Goal: Task Accomplishment & Management: Complete application form

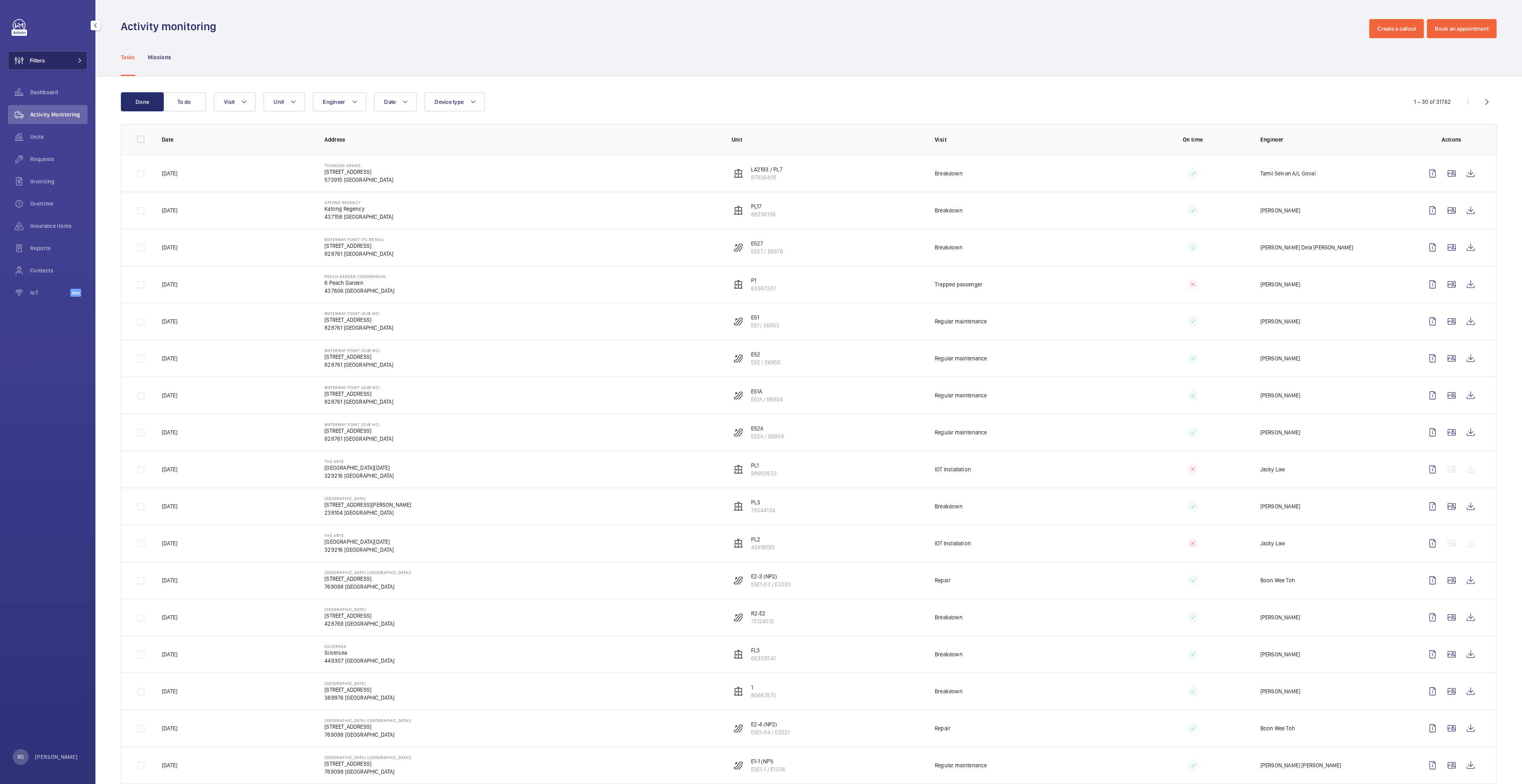
click at [73, 60] on span at bounding box center [77, 61] width 9 height 5
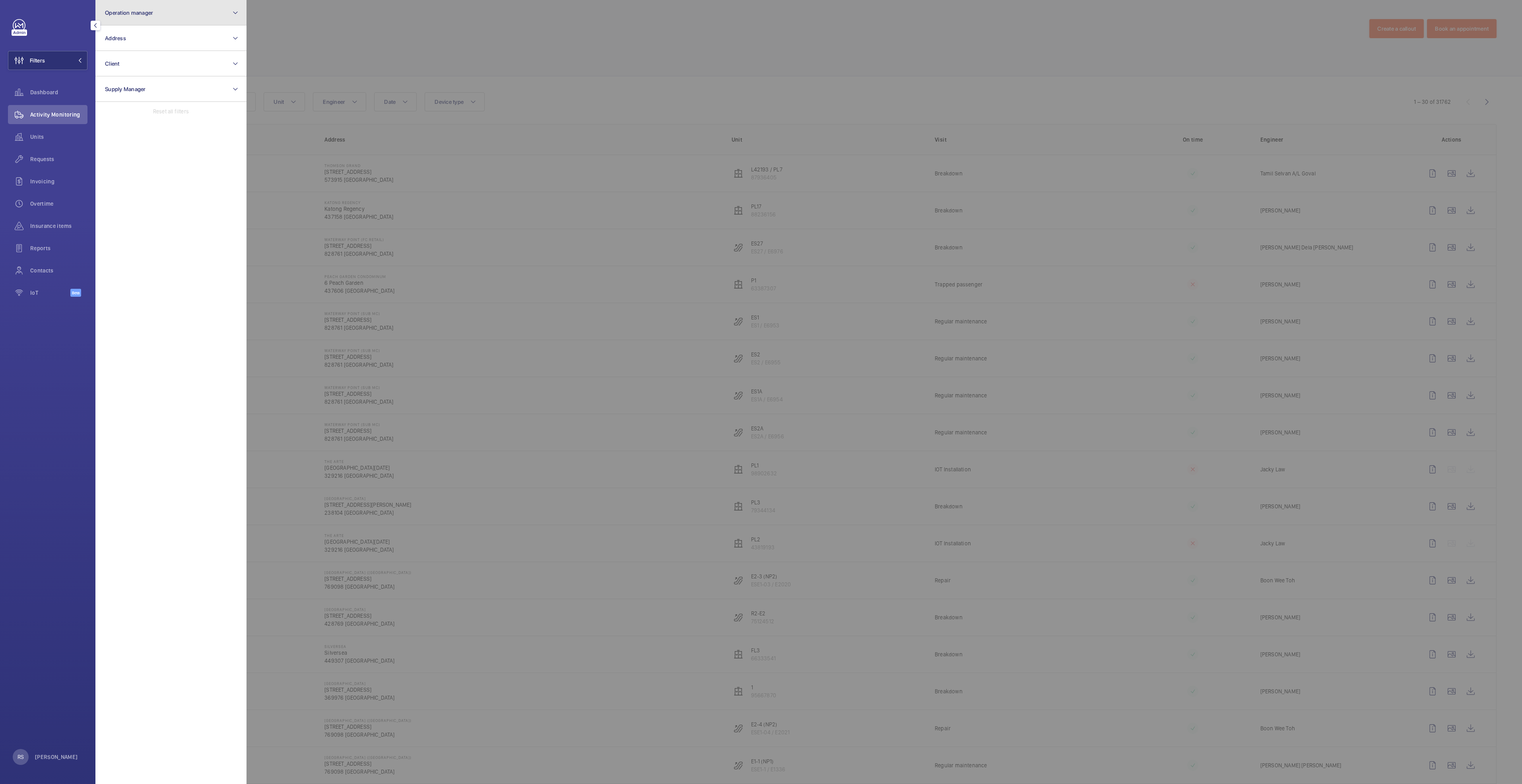
click at [143, 14] on span "Operation manager" at bounding box center [129, 12] width 48 height 6
click at [150, 84] on span "[PERSON_NAME]" at bounding box center [171, 83] width 109 height 8
click at [115, 84] on input "[PERSON_NAME]" at bounding box center [107, 83] width 16 height 16
checkbox input "true"
click at [395, 27] on div at bounding box center [1007, 392] width 1522 height 784
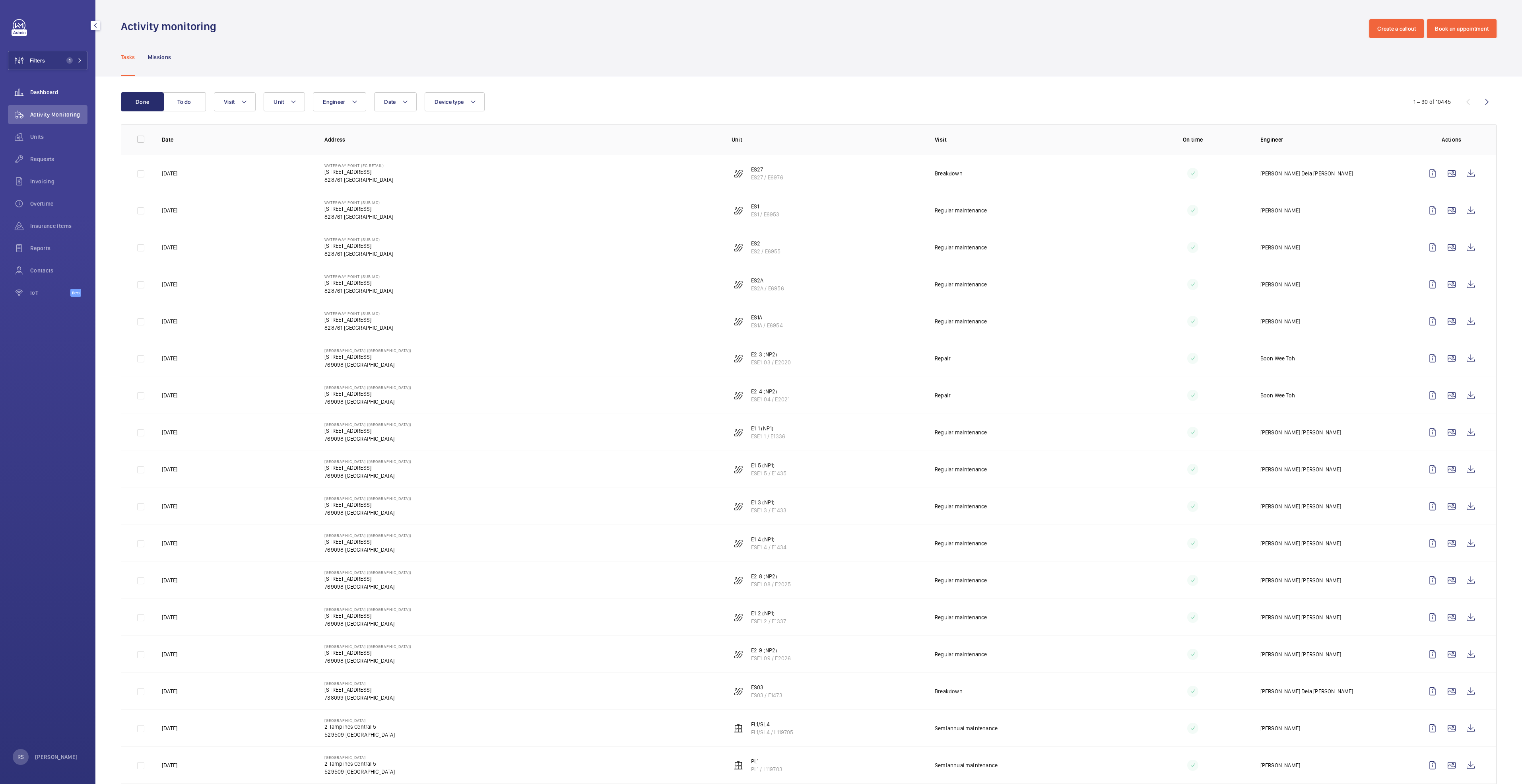
click at [41, 91] on span "Dashboard" at bounding box center [58, 92] width 57 height 8
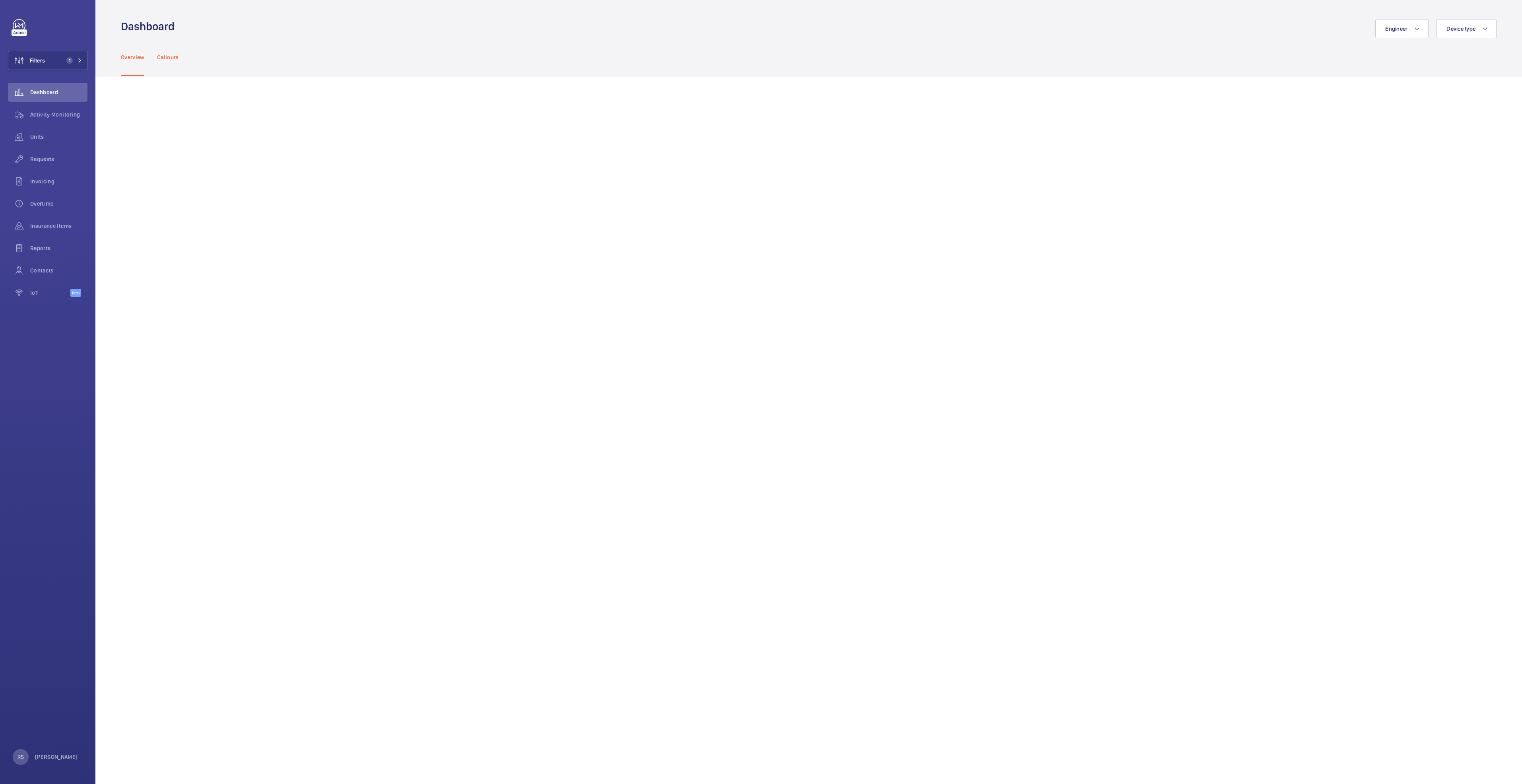
click at [161, 55] on p "Callouts" at bounding box center [168, 57] width 22 height 8
click at [39, 118] on span "Activity Monitoring" at bounding box center [58, 114] width 57 height 8
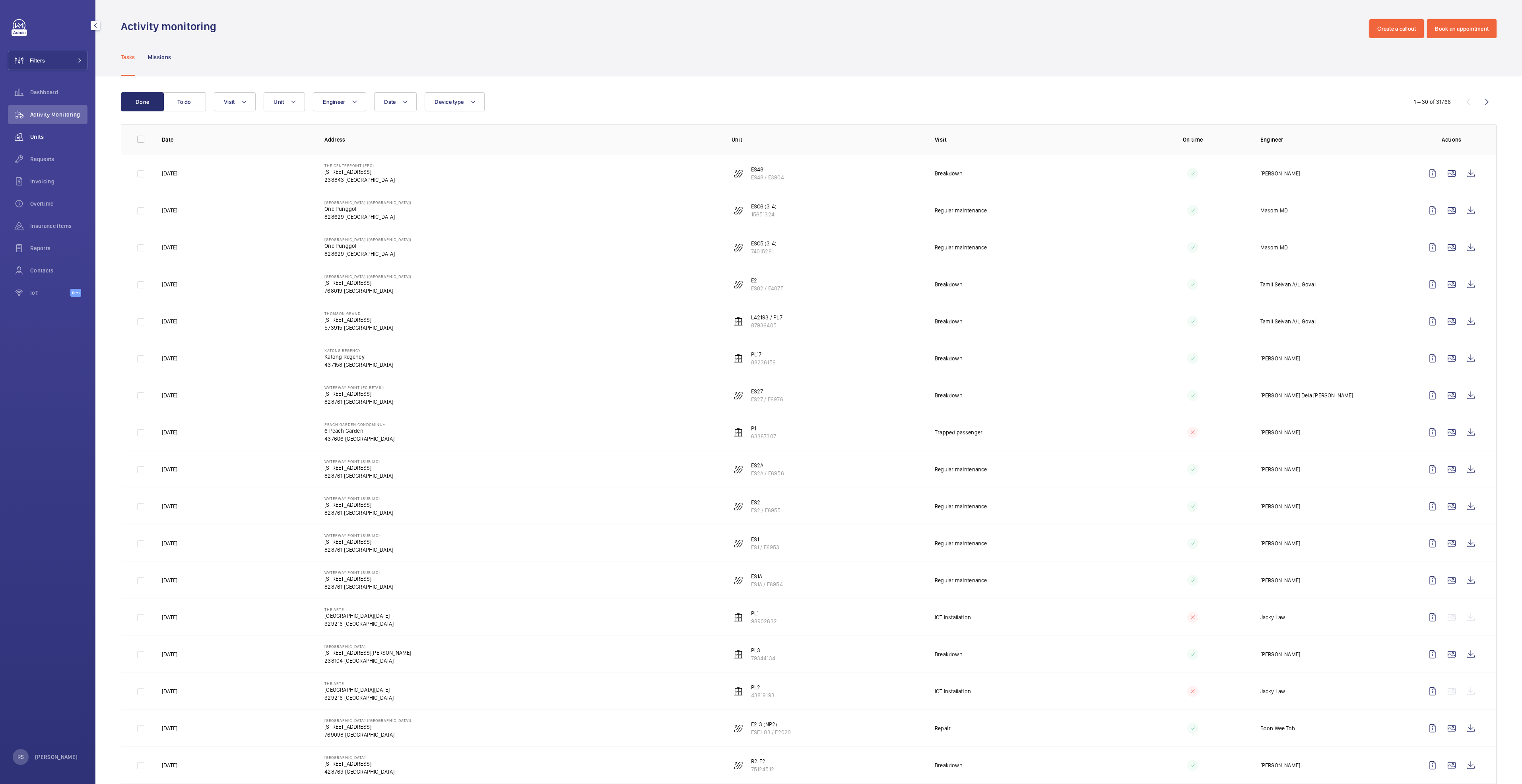
click at [28, 139] on wm-front-icon-button at bounding box center [19, 136] width 22 height 19
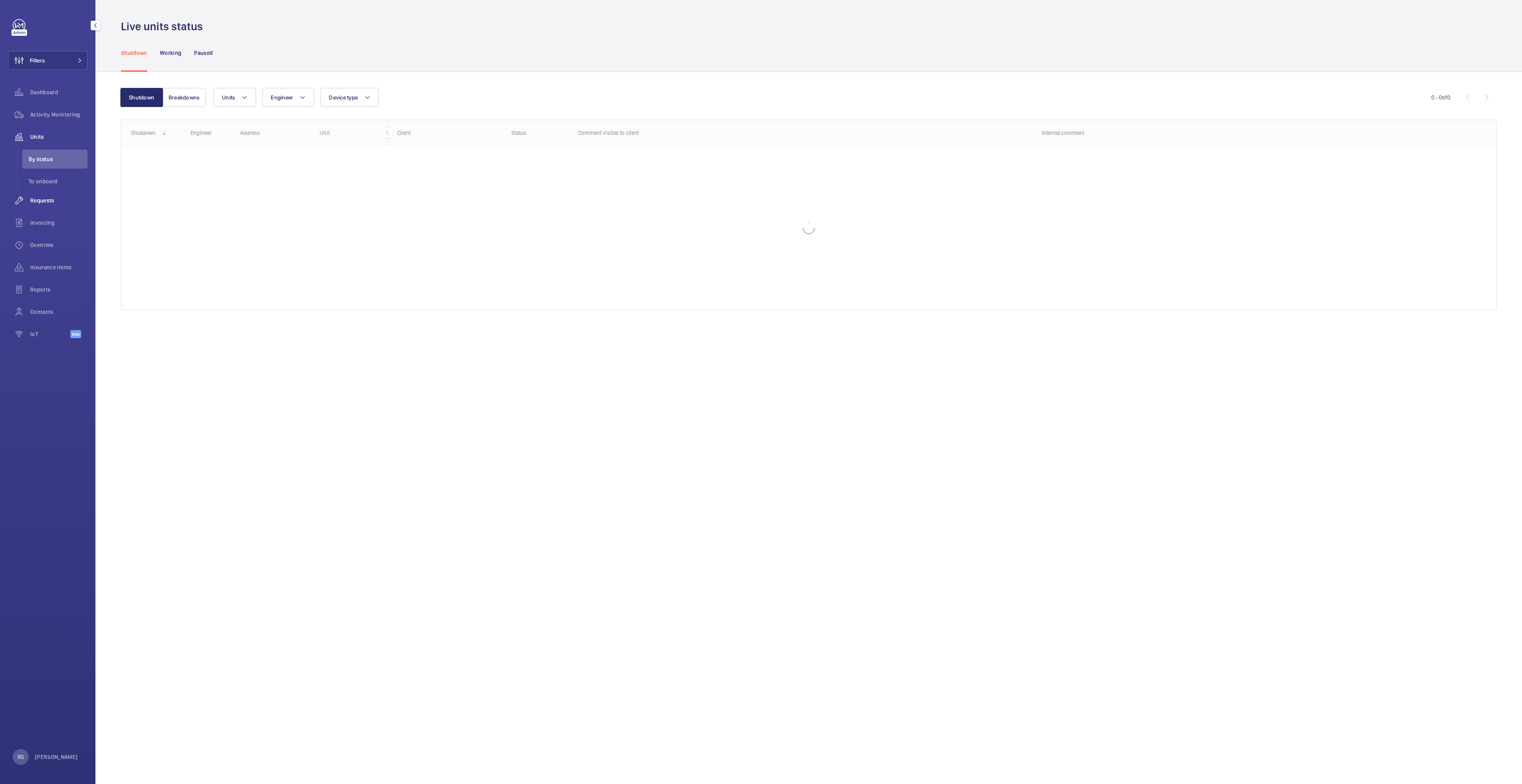
click at [46, 200] on span "Requests" at bounding box center [58, 200] width 57 height 8
click at [137, 102] on button "button" at bounding box center [130, 107] width 20 height 19
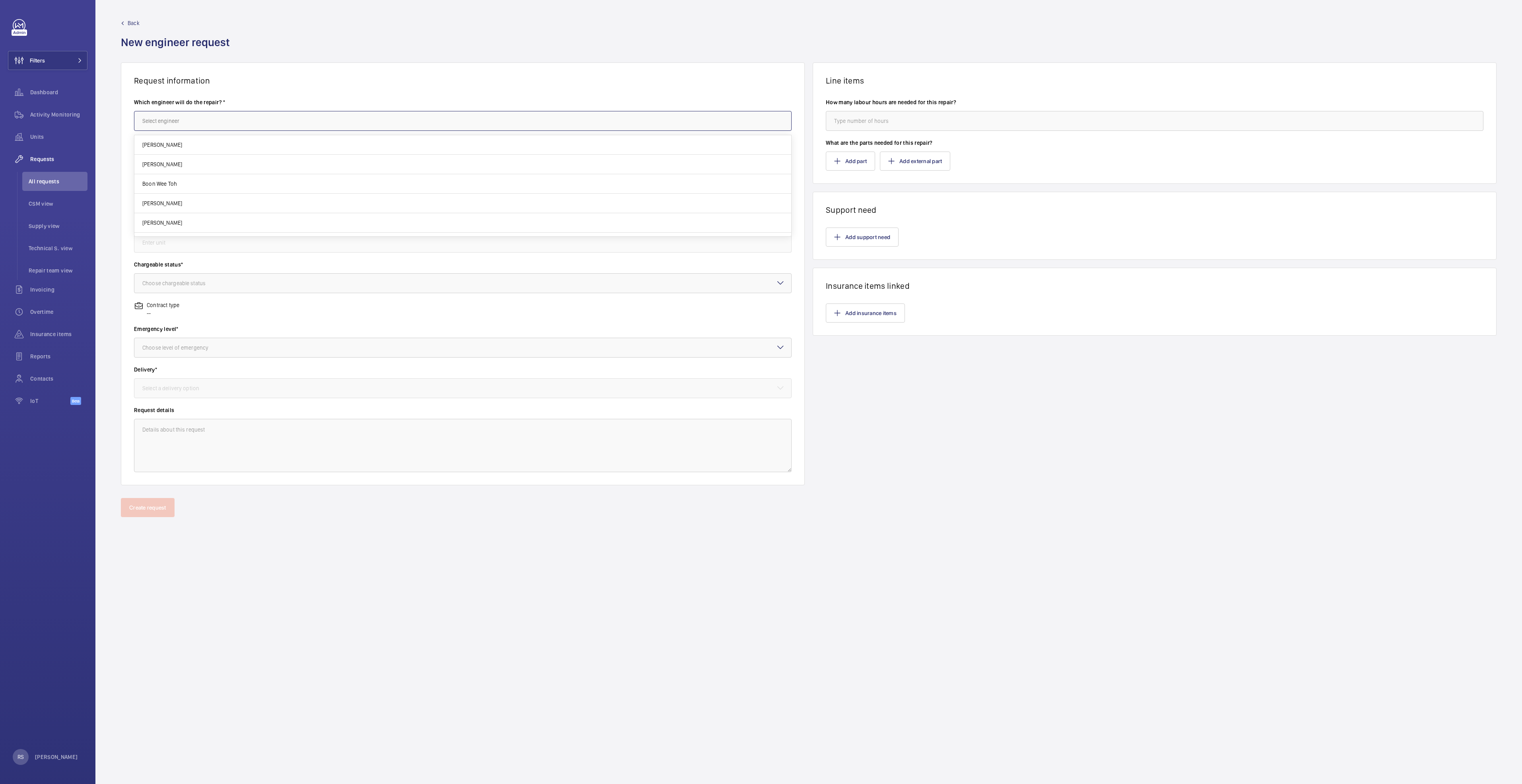
click at [167, 118] on input "text" at bounding box center [463, 120] width 658 height 20
click at [217, 136] on mat-option "Jothy Karuna Mogan" at bounding box center [463, 145] width 657 height 19
type input "Jothy Karuna Mogan"
click at [215, 163] on input "text" at bounding box center [463, 161] width 658 height 20
click at [206, 159] on input "text" at bounding box center [463, 161] width 658 height 20
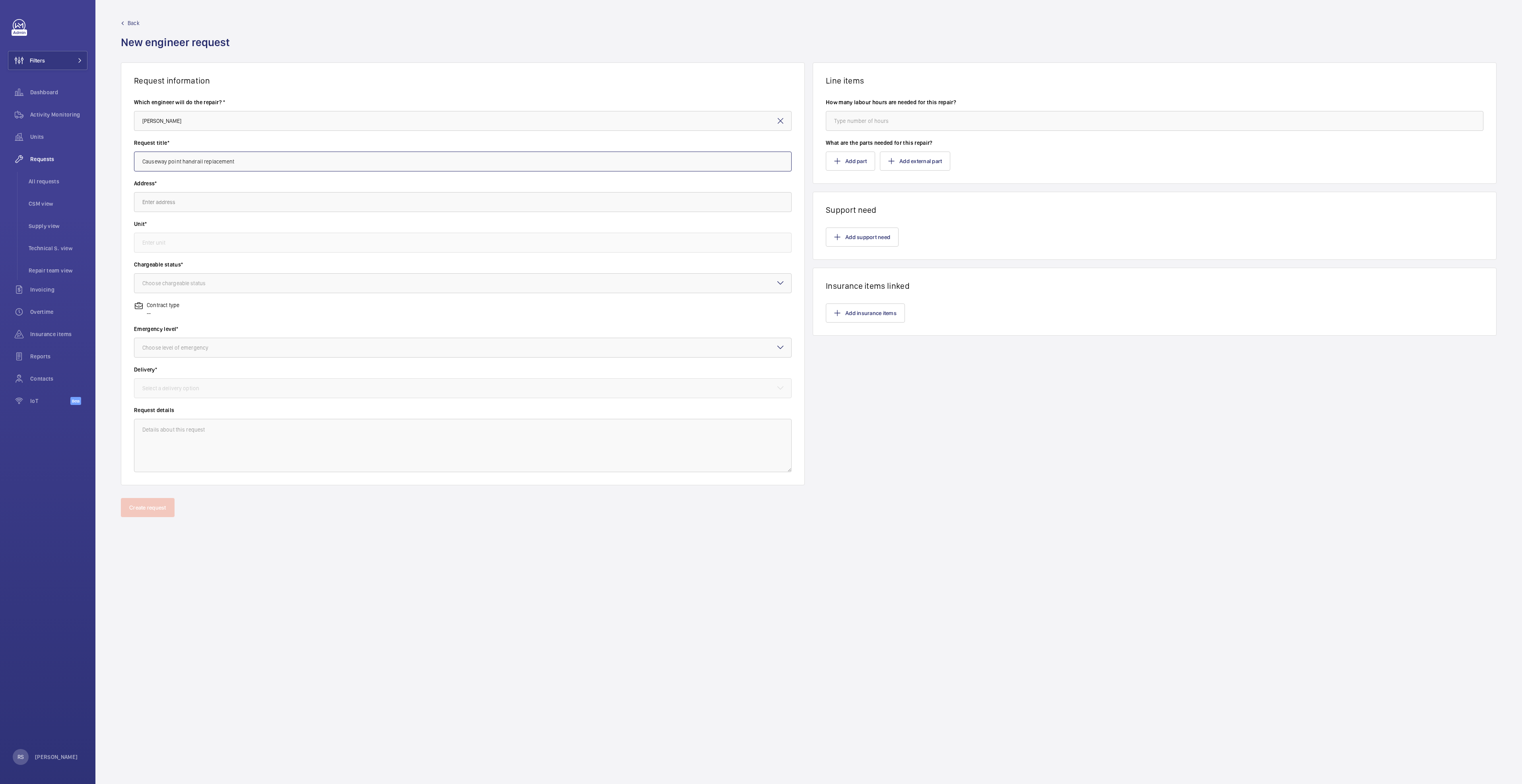
click at [182, 158] on input "Causeway point handrail replacement" at bounding box center [463, 161] width 658 height 20
type input "Causeway point Escalator and Travolator handrail replacement"
click at [238, 202] on input "text" at bounding box center [463, 201] width 658 height 20
type input "E"
click at [208, 227] on span "Causeway Point 1 Woodlands Square, 738099 SINGAPORE" at bounding box center [190, 225] width 96 height 8
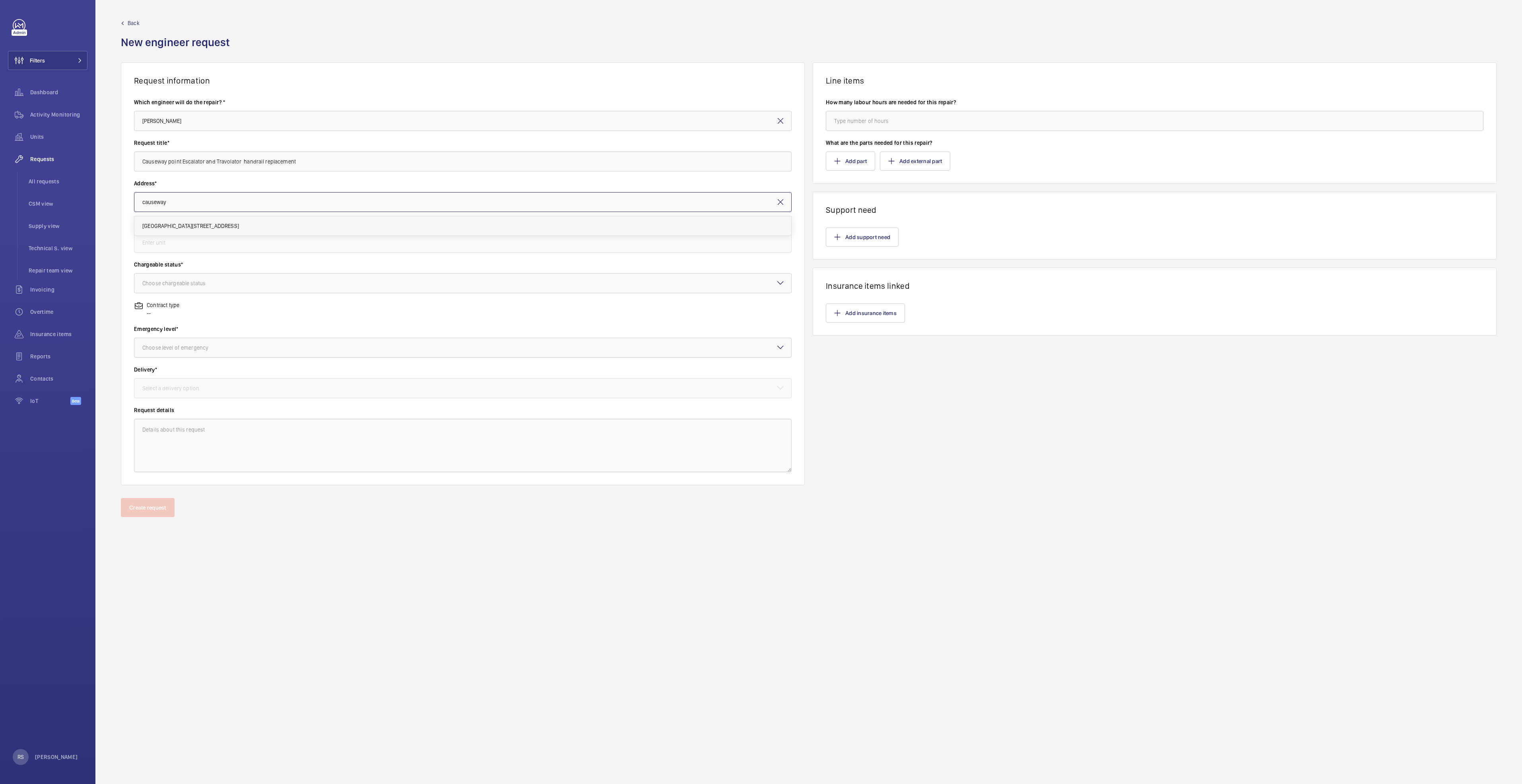
type input "Causeway Point 1 Woodlands Square, 738099 SINGAPORE"
click at [191, 238] on input "text" at bounding box center [463, 242] width 658 height 20
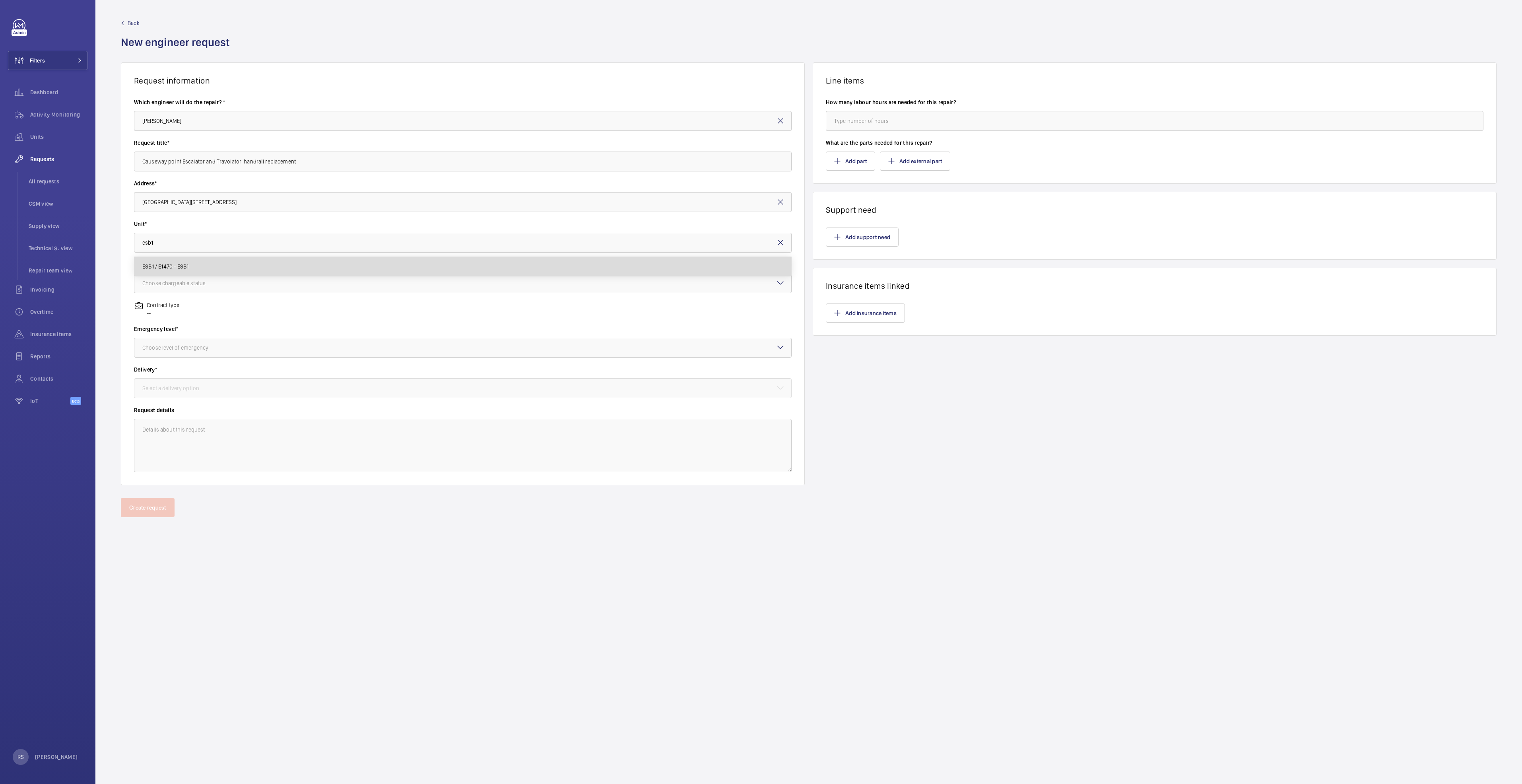
click at [225, 268] on mat-option "ESB1 / E1470 - ESB1" at bounding box center [463, 266] width 657 height 19
type input "ESB1 / E1470 - ESB1"
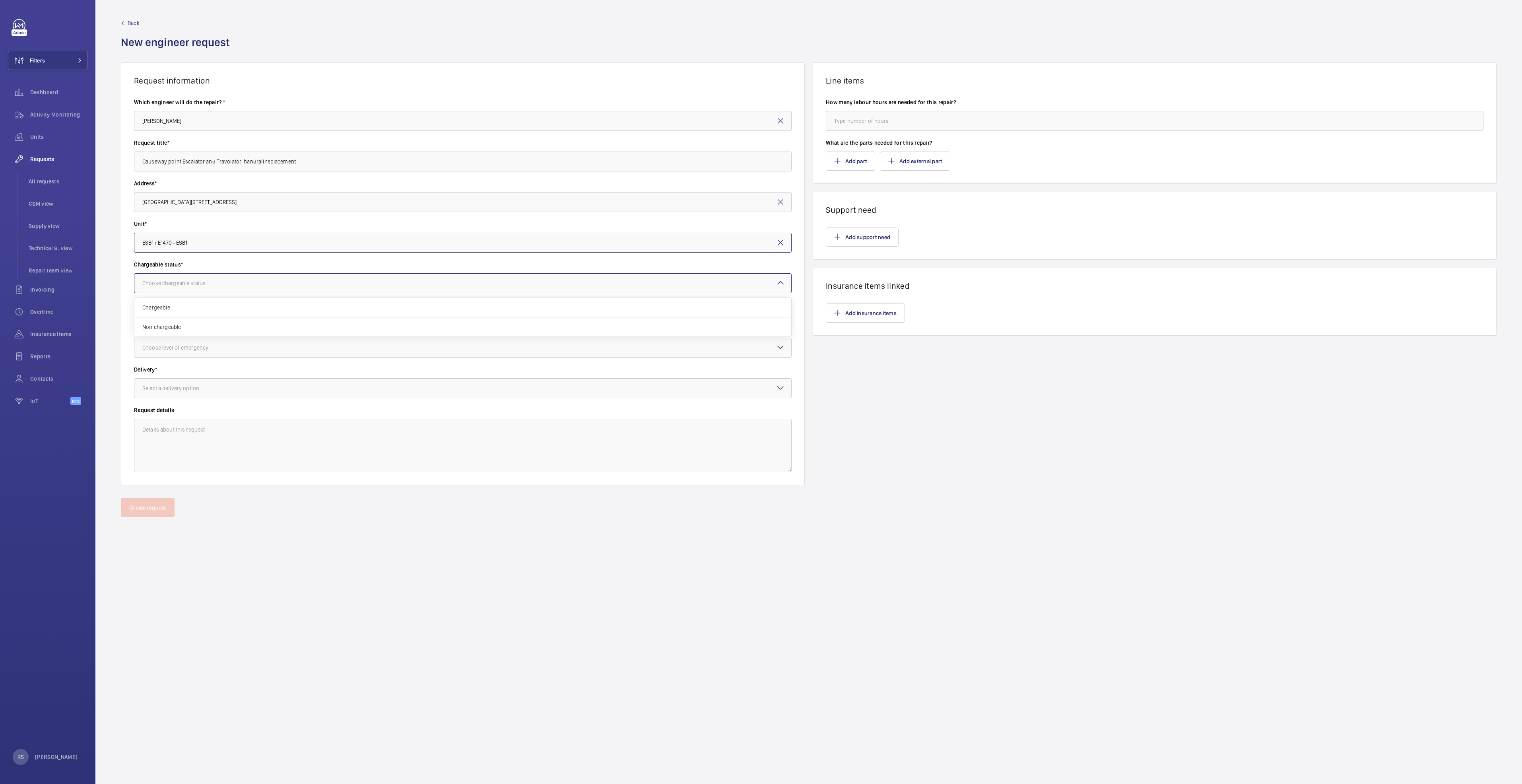
click at [221, 282] on div "Choose chargeable status" at bounding box center [184, 283] width 84 height 8
click at [211, 306] on span "Chargeable" at bounding box center [463, 307] width 641 height 8
click at [209, 344] on div "Choose level of emergency" at bounding box center [185, 347] width 86 height 8
click at [187, 412] on span "Urgent" at bounding box center [463, 410] width 641 height 8
click at [190, 385] on div "Select a delivery option" at bounding box center [181, 388] width 77 height 8
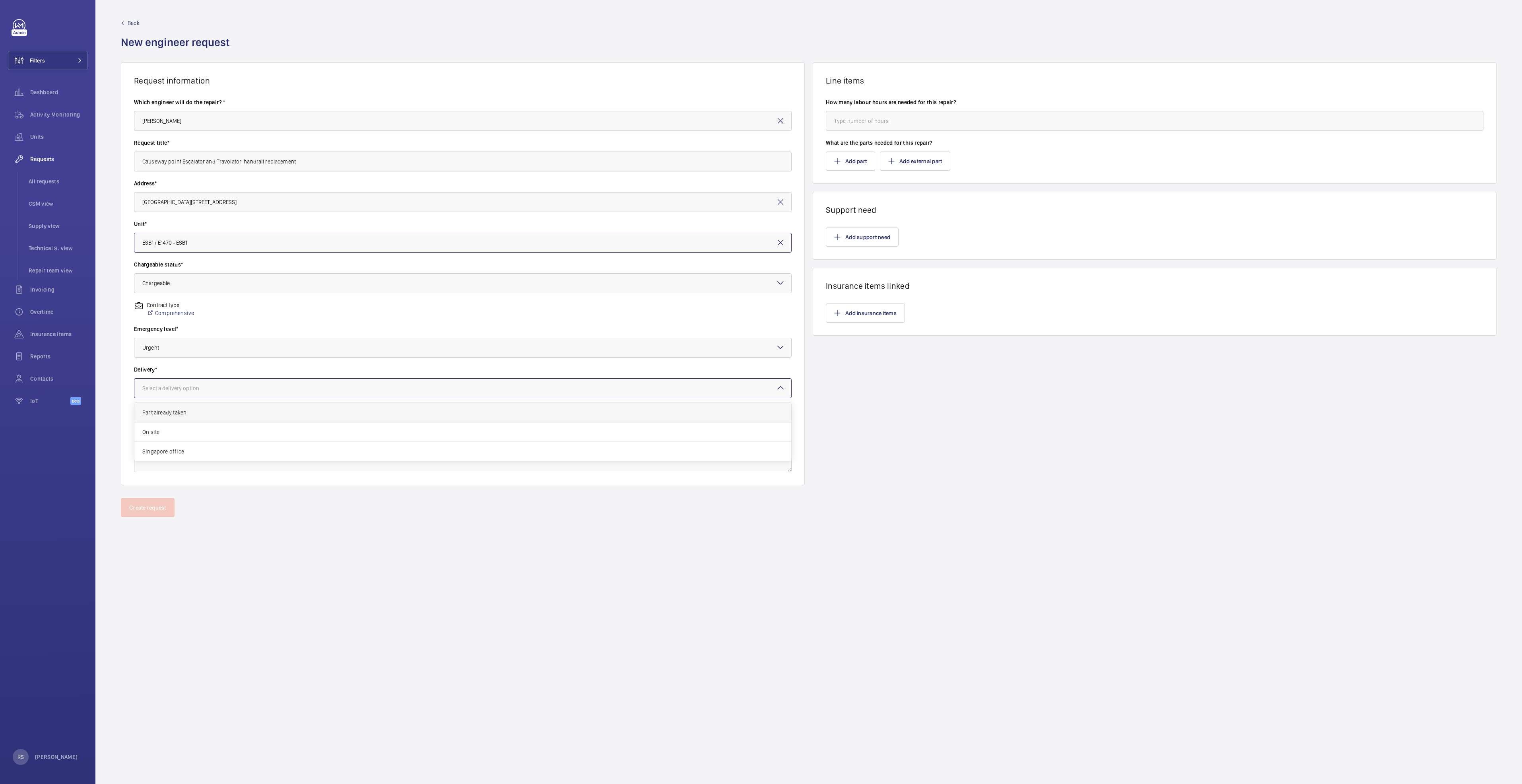
click at [182, 413] on span "Part already taken" at bounding box center [463, 412] width 641 height 8
click at [868, 235] on button "Add support need" at bounding box center [862, 237] width 72 height 19
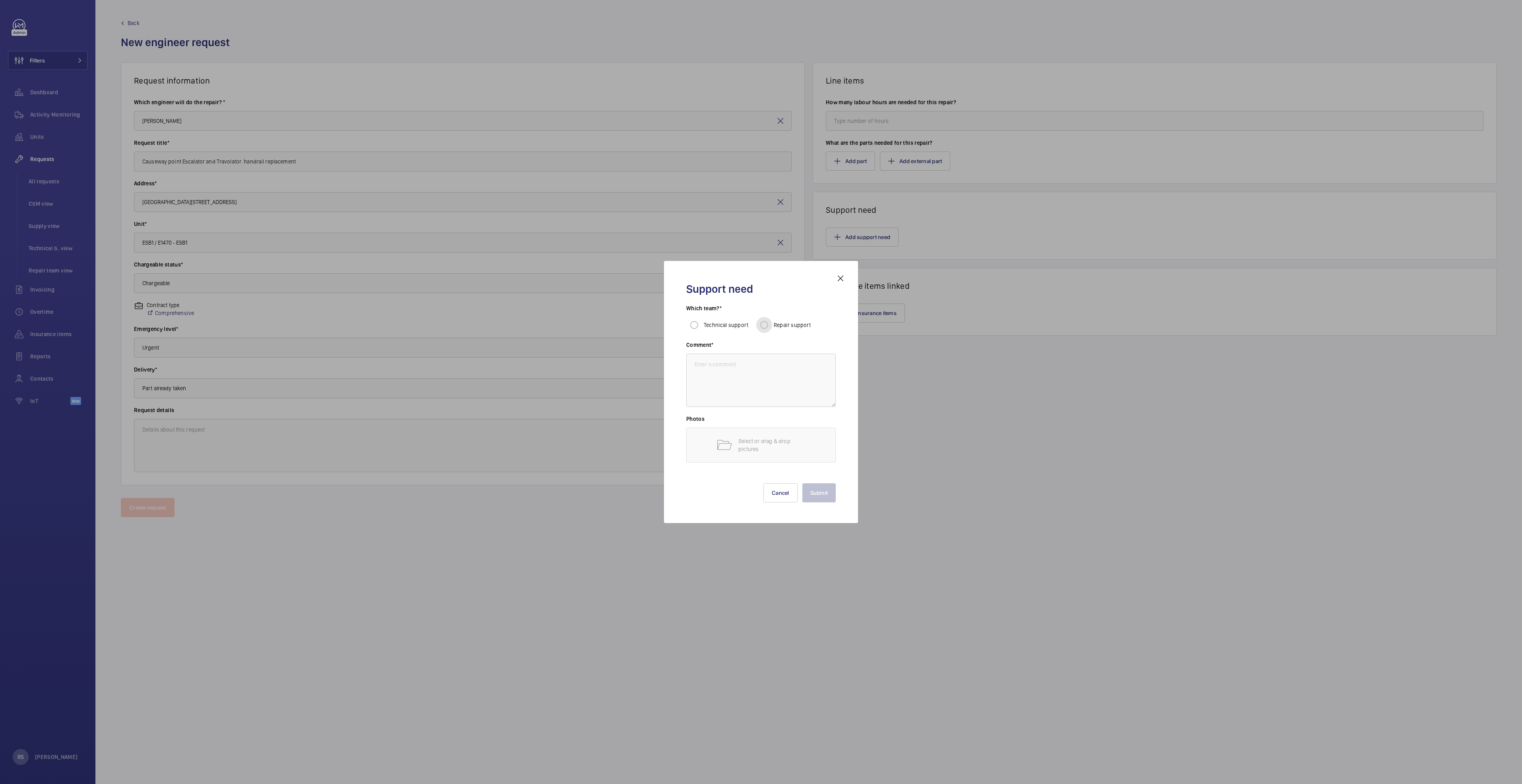
click at [770, 321] on input "Repair support" at bounding box center [764, 325] width 16 height 16
radio input "true"
click at [748, 370] on textarea at bounding box center [760, 380] width 149 height 54
type textarea "subcontractor"
click at [819, 496] on button "Submit" at bounding box center [820, 493] width 34 height 19
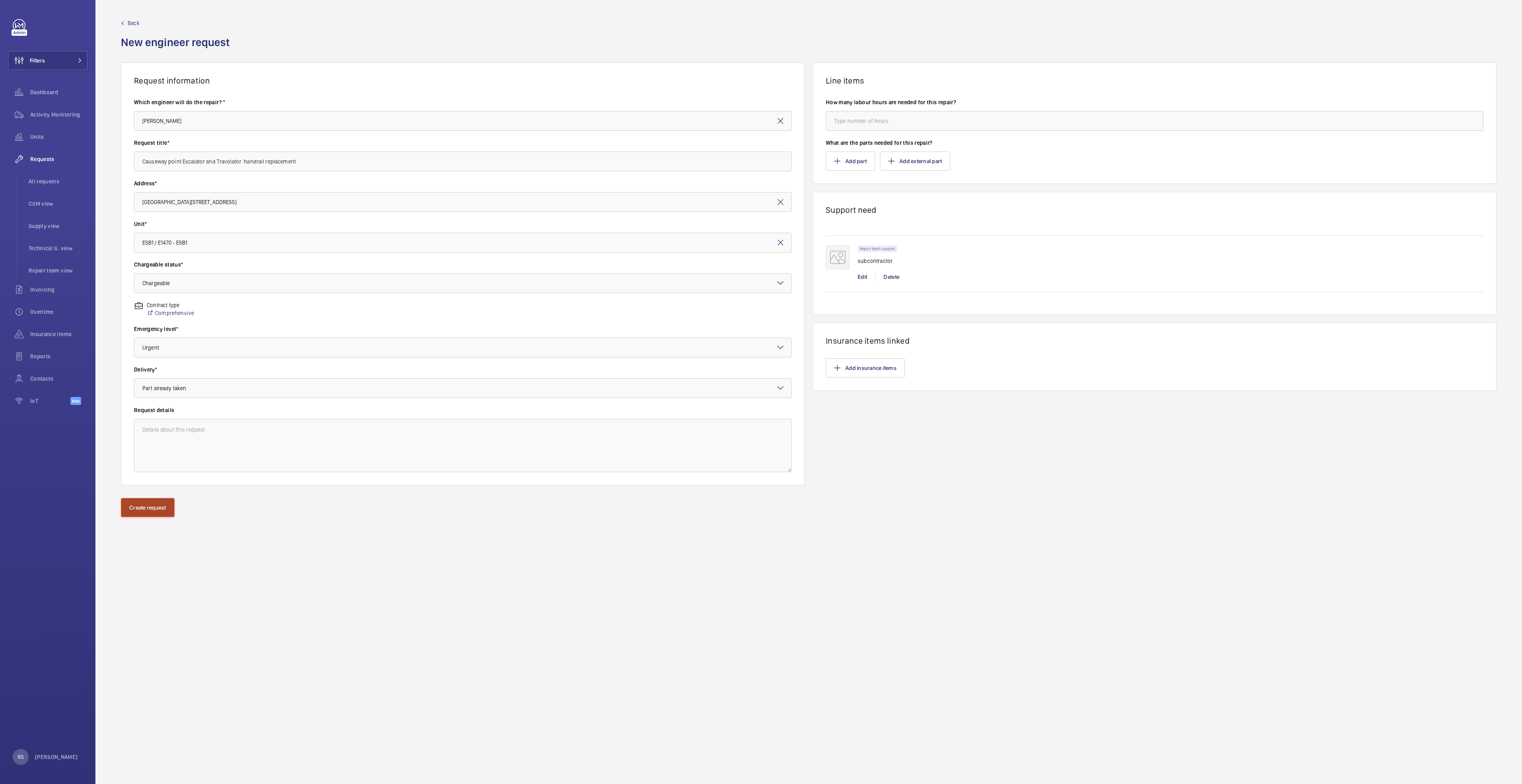
click at [131, 506] on button "Create request" at bounding box center [147, 507] width 54 height 19
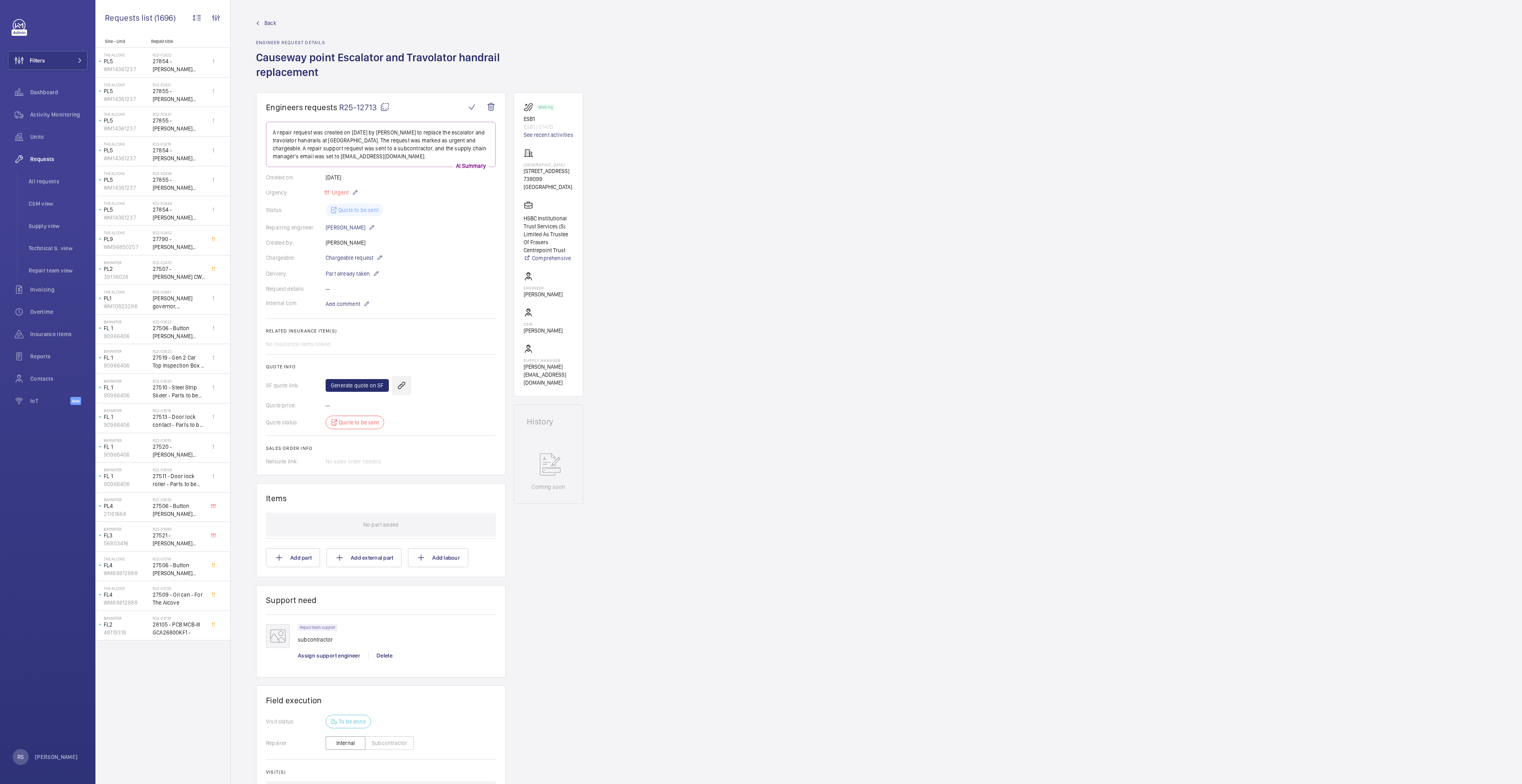
click at [397, 385] on wm-front-icon-button at bounding box center [401, 385] width 19 height 19
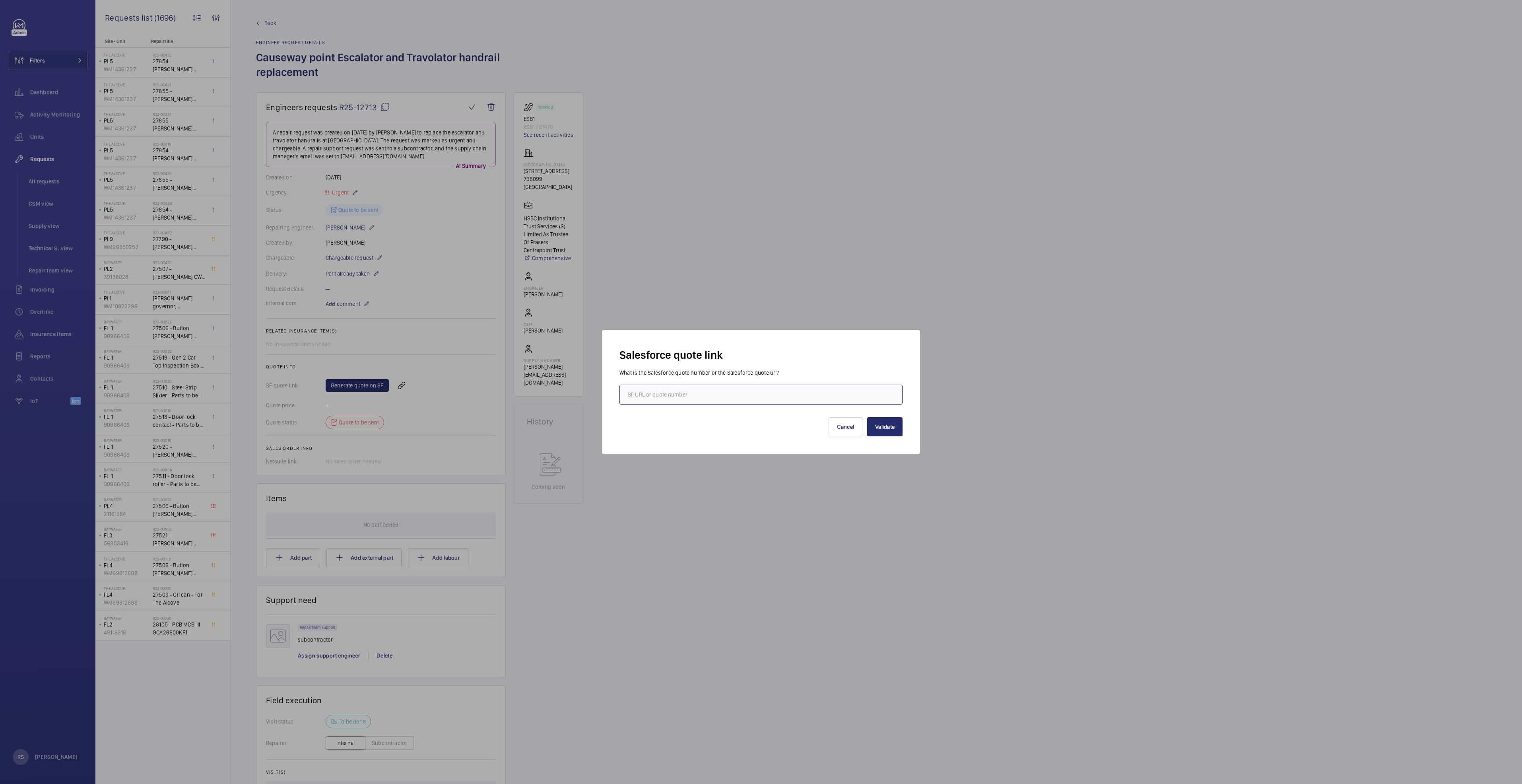
click at [654, 401] on input "text" at bounding box center [761, 394] width 283 height 20
type input "00015515"
click at [889, 424] on button "Validate" at bounding box center [885, 427] width 36 height 19
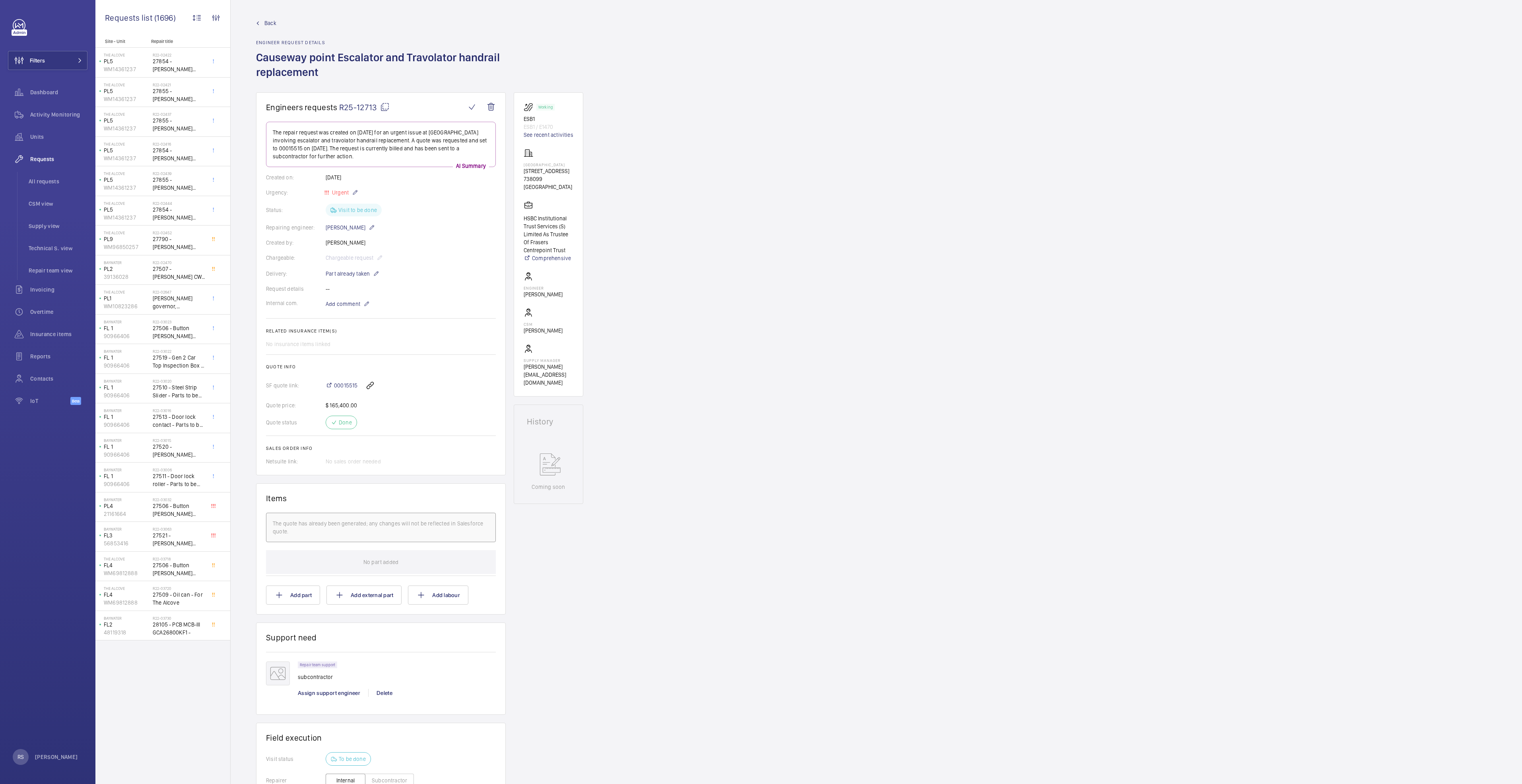
click at [267, 25] on span "Back" at bounding box center [270, 22] width 12 height 8
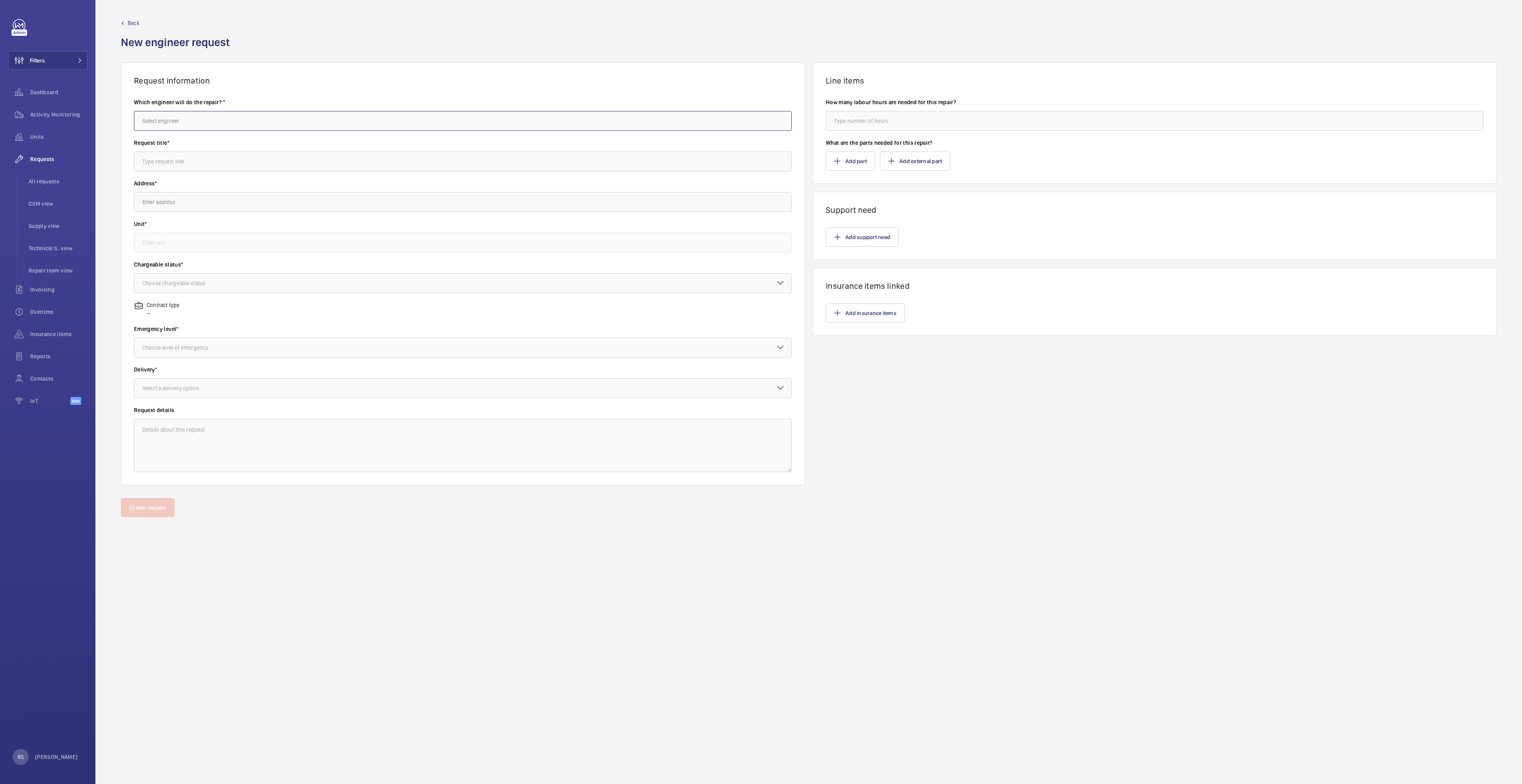
click at [251, 124] on input "text" at bounding box center [463, 120] width 658 height 20
click at [191, 167] on mat-option "[PERSON_NAME]" at bounding box center [463, 164] width 657 height 20
click at [193, 164] on input "text" at bounding box center [463, 161] width 658 height 20
click at [230, 120] on input "[PERSON_NAME]" at bounding box center [463, 120] width 658 height 20
type input "H"
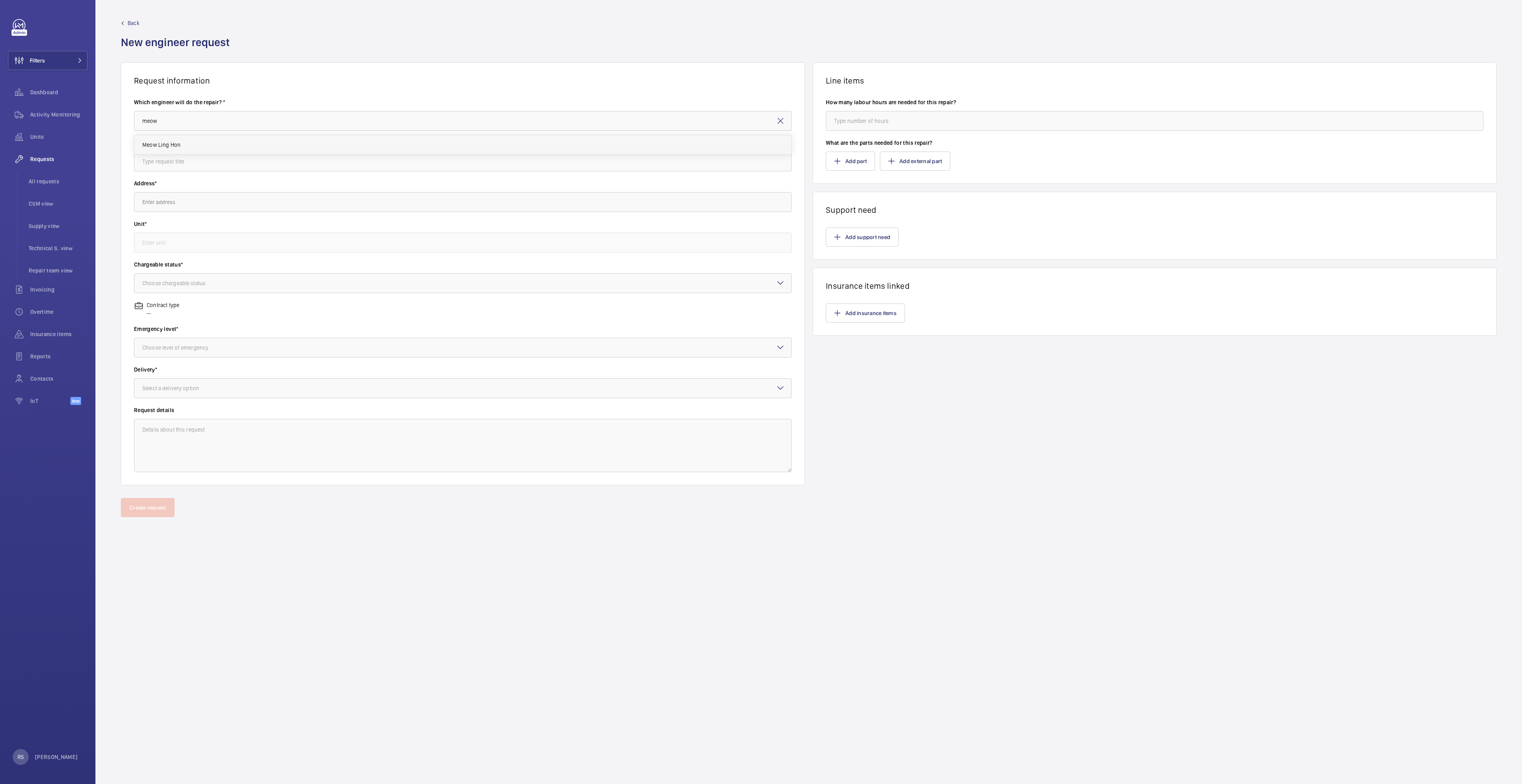
click at [193, 150] on mat-option "Meow Ling Hon" at bounding box center [463, 145] width 657 height 19
type input "Meow Ling Hon"
click at [190, 164] on input "text" at bounding box center [463, 161] width 658 height 20
type input "Escalator step track repair worl"
click at [184, 203] on input "text" at bounding box center [463, 201] width 658 height 20
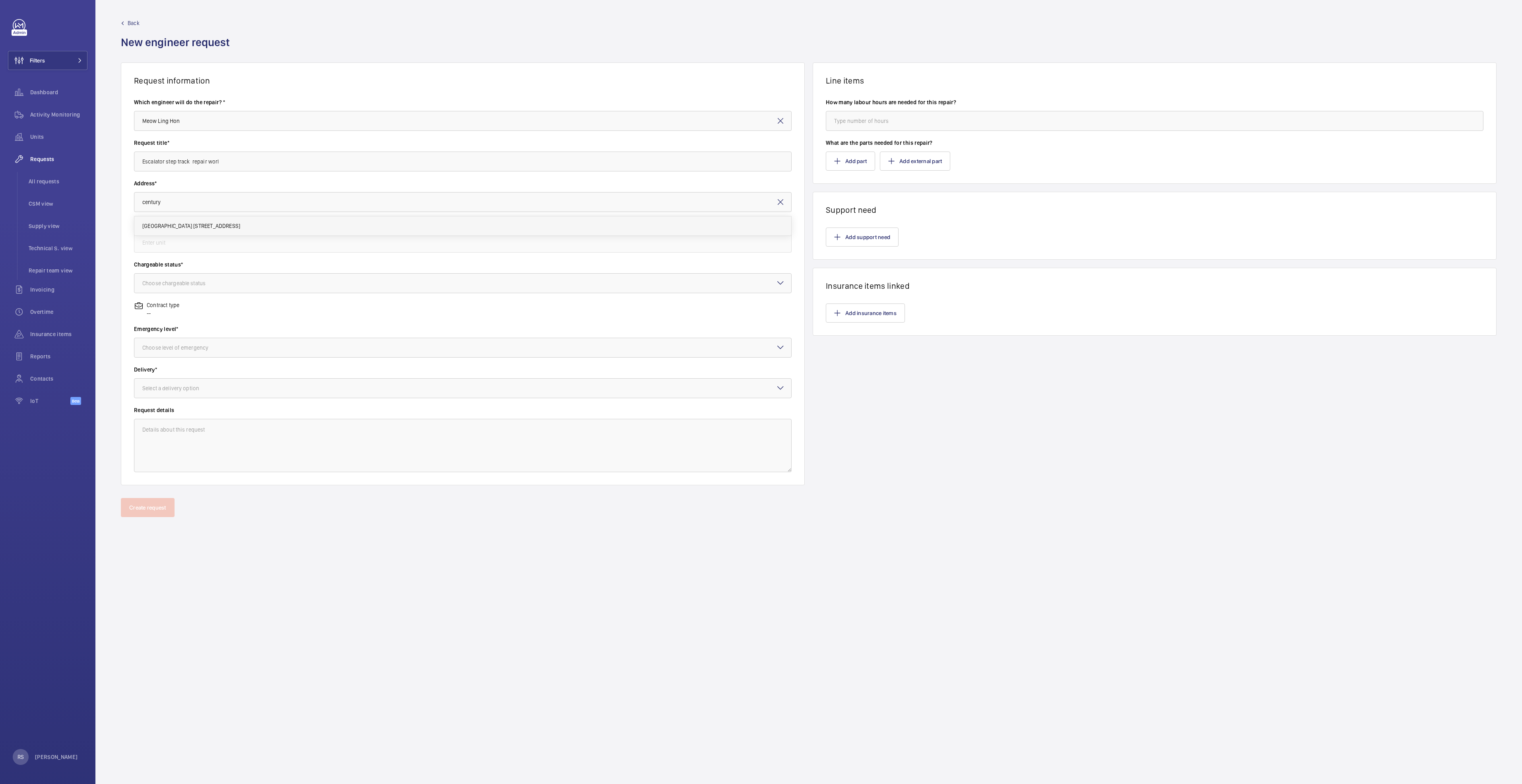
click at [185, 223] on div "Century Square 2 Tampines Central 5, 529509 SINGAPORE" at bounding box center [463, 226] width 657 height 19
click at [187, 306] on span "Century Square 2 Tampines Central 5, 529509 SINGAPORE" at bounding box center [191, 303] width 98 height 8
type input "Century Square 2 Tampines Central 5, 529509 SINGAPORE"
click at [191, 239] on input "text" at bounding box center [463, 242] width 658 height 20
type input "e"
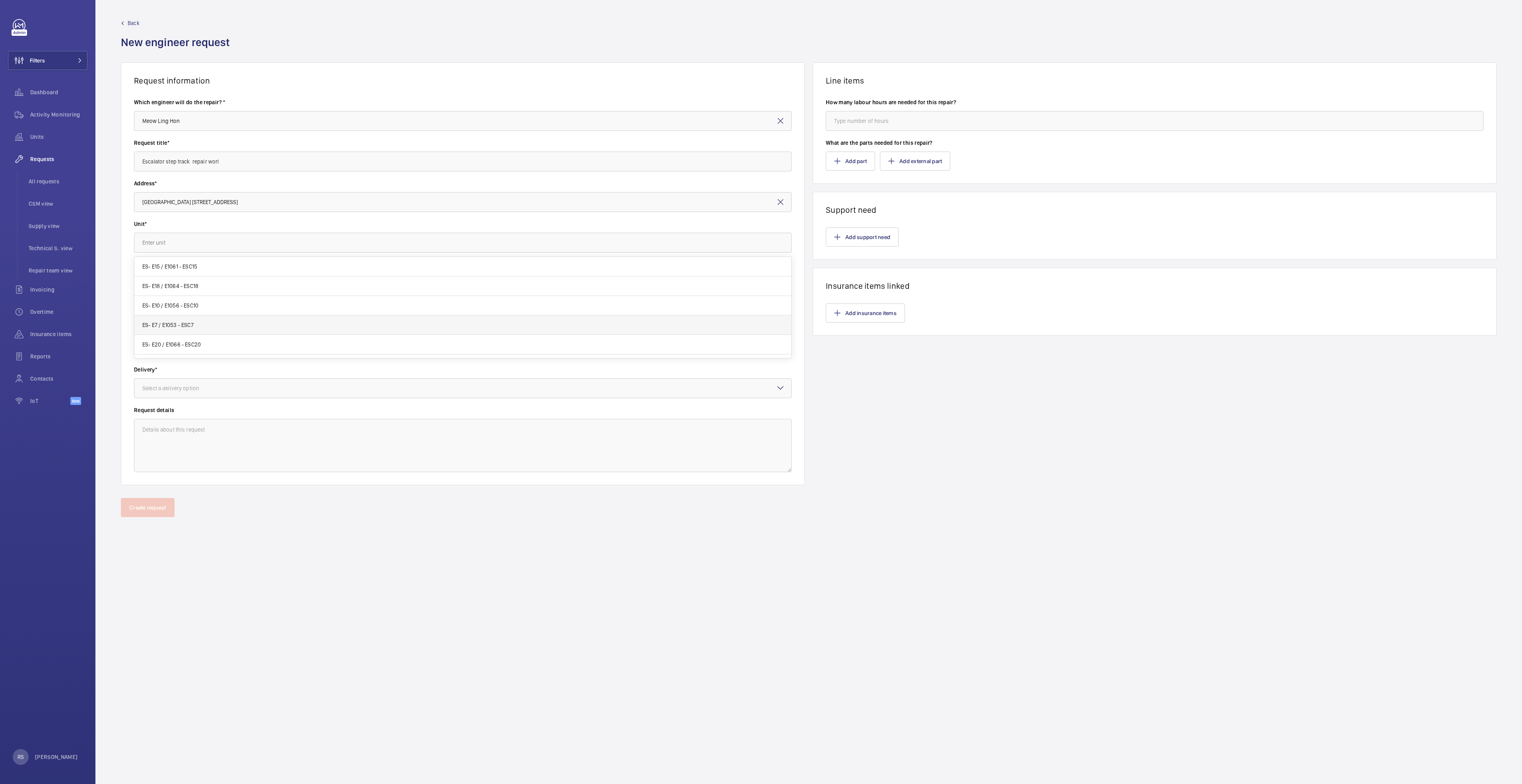
click at [171, 322] on span "ES- E7 / E1053 - ESC7" at bounding box center [168, 325] width 51 height 8
type input "ES- E7 / E1053 - ESC7"
click at [188, 285] on div "Choose chargeable status" at bounding box center [184, 283] width 84 height 8
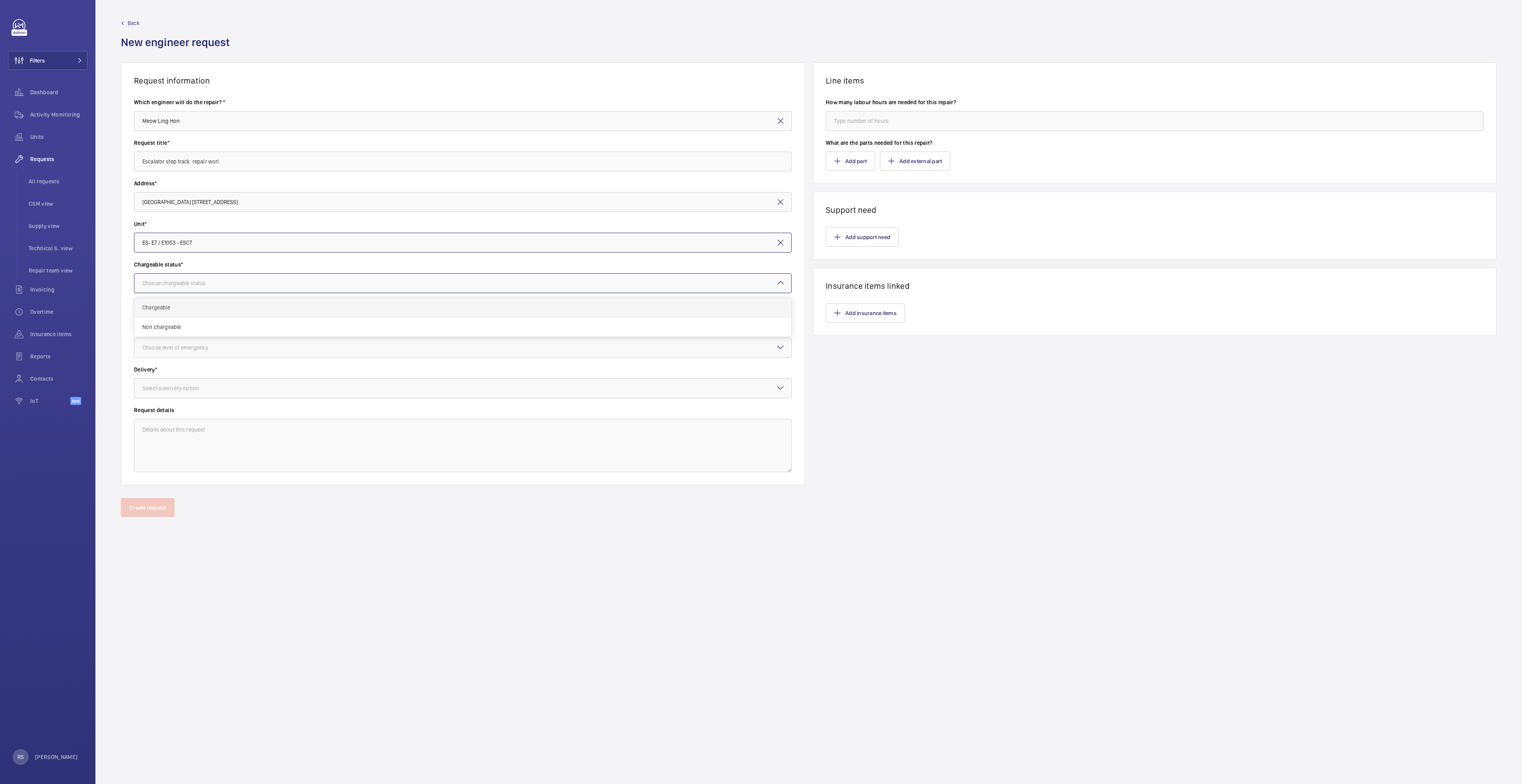
click at [175, 308] on span "Chargeable" at bounding box center [463, 307] width 641 height 8
click at [197, 354] on div at bounding box center [463, 348] width 657 height 19
click at [184, 407] on div "Urgent" at bounding box center [463, 411] width 657 height 19
click at [202, 399] on div "Delivery* Select a delivery option" at bounding box center [463, 386] width 658 height 41
click at [199, 382] on div at bounding box center [463, 388] width 657 height 19
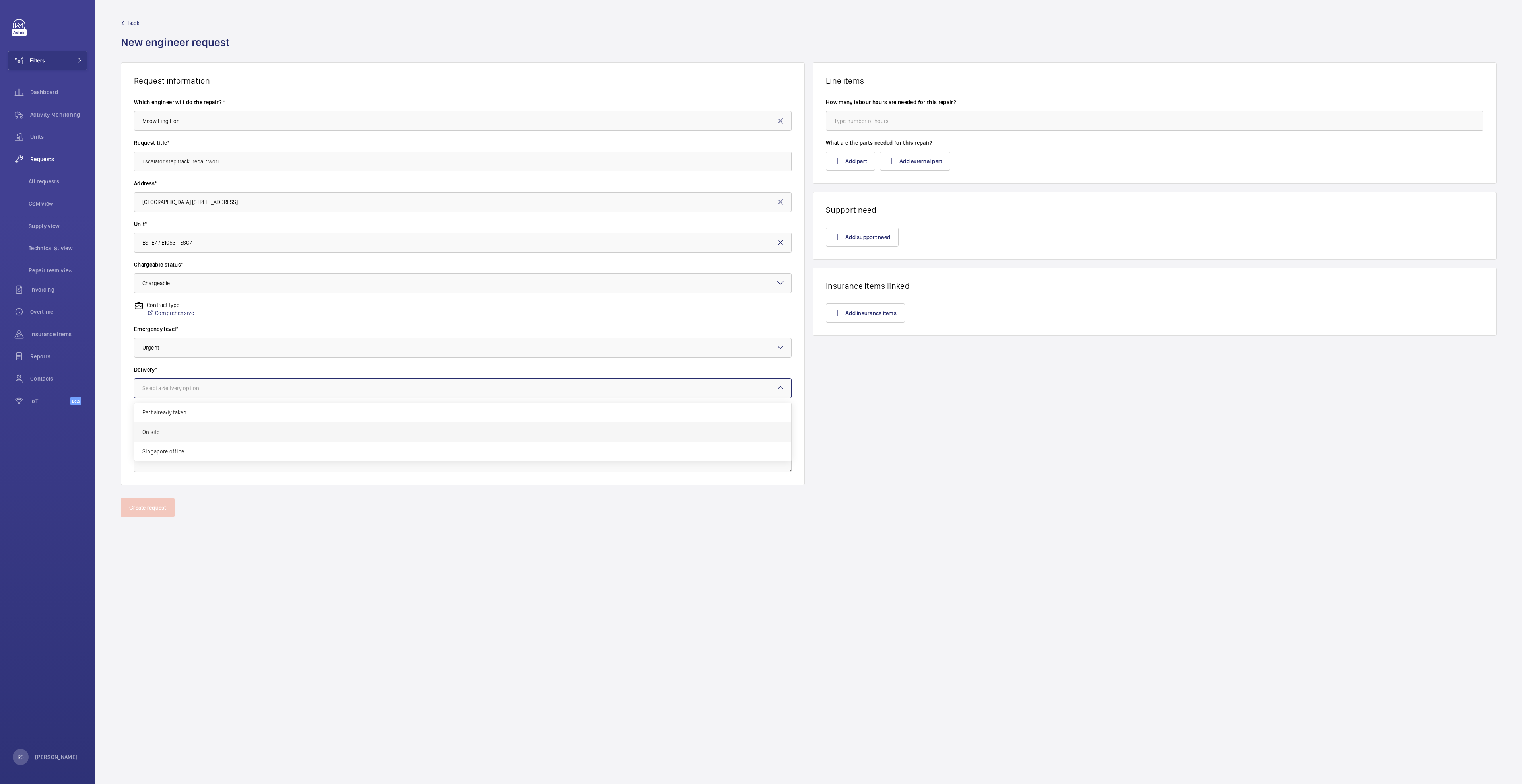
click at [158, 434] on span "On site" at bounding box center [463, 431] width 641 height 8
click at [854, 239] on button "Add support need" at bounding box center [862, 237] width 72 height 19
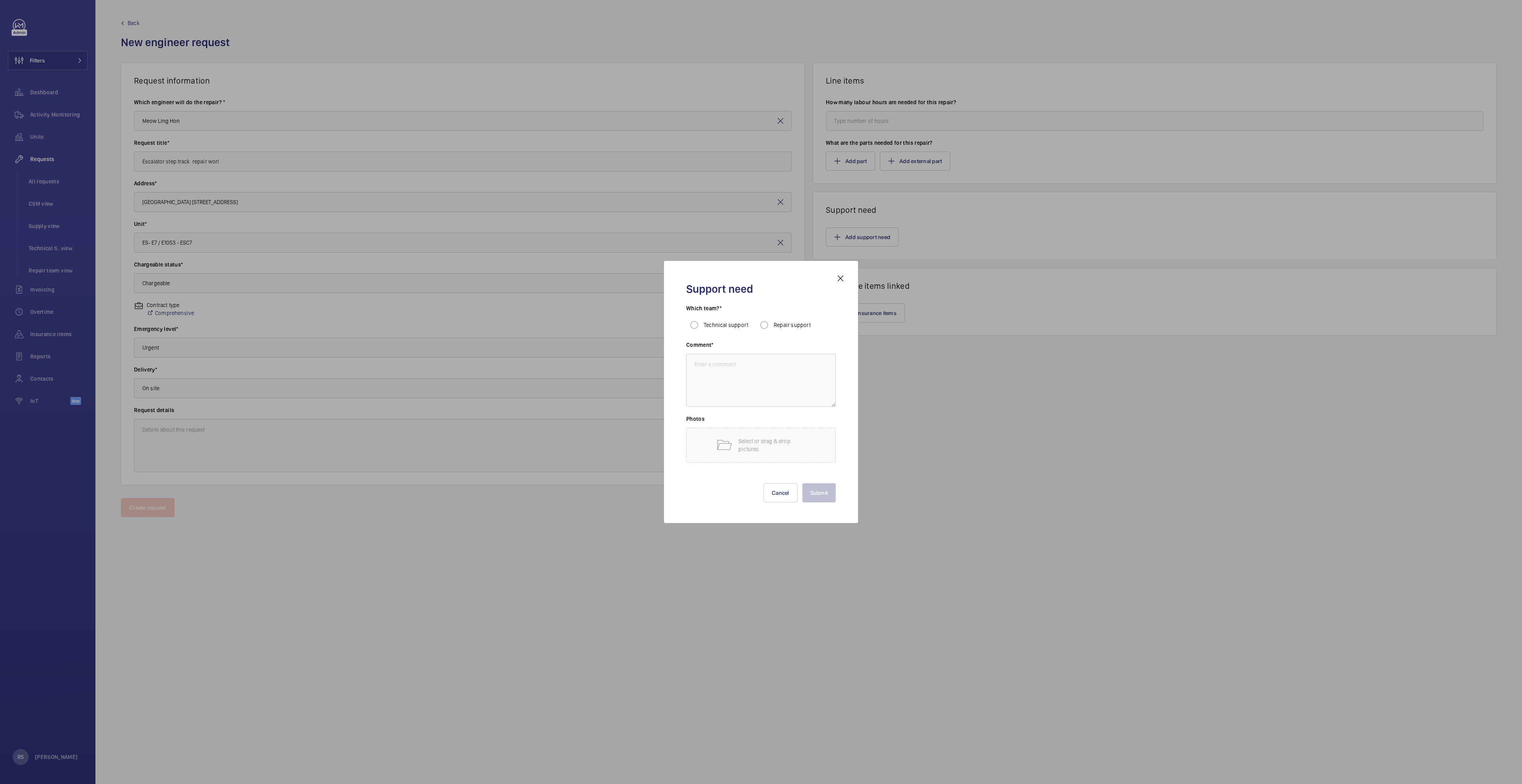
click at [783, 323] on span "Repair support" at bounding box center [793, 325] width 37 height 6
click at [772, 323] on input "Repair support" at bounding box center [764, 325] width 16 height 16
radio input "true"
click at [750, 383] on textarea at bounding box center [760, 380] width 149 height 54
type textarea "subcontractor"
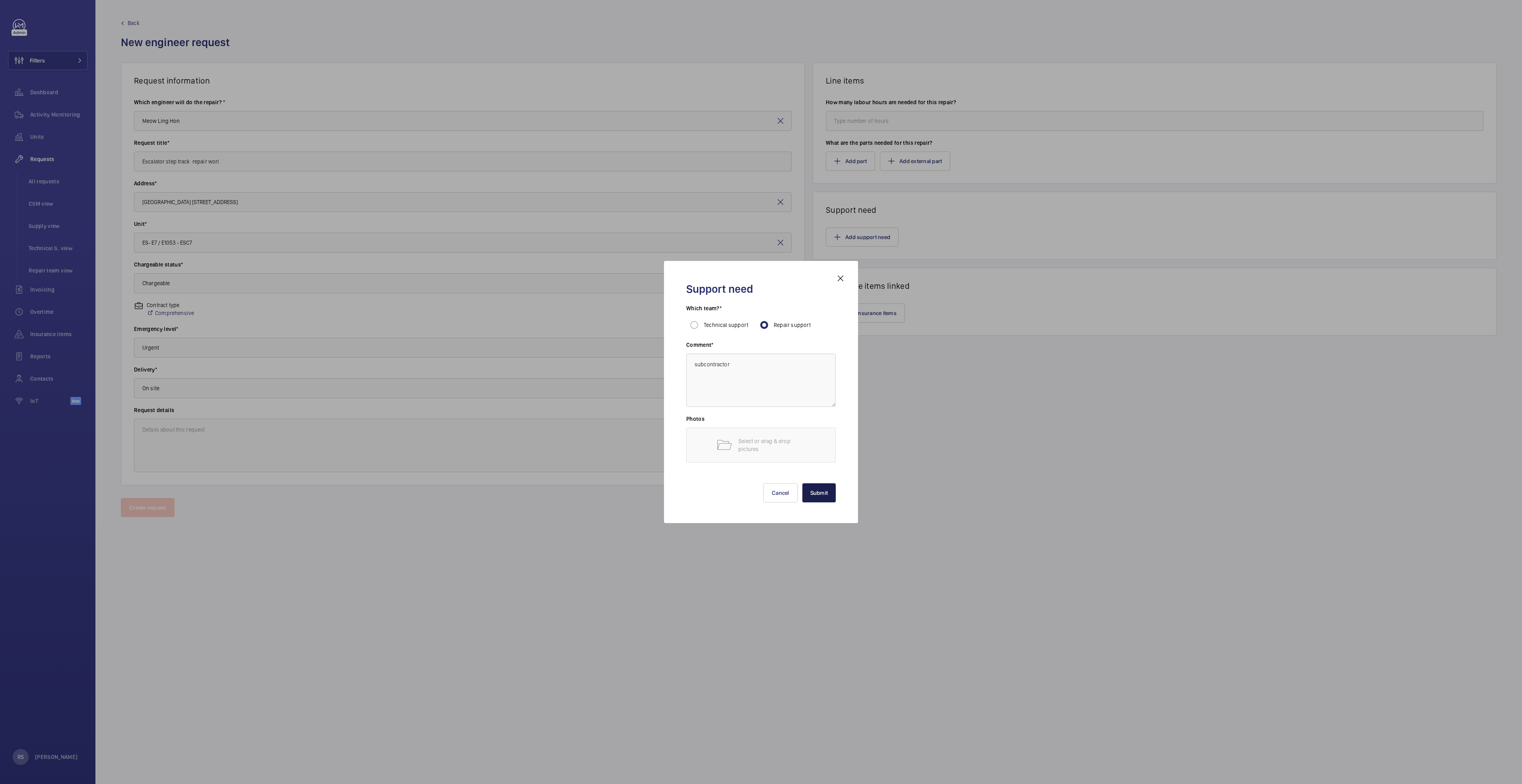
click at [818, 489] on button "Submit" at bounding box center [820, 493] width 34 height 19
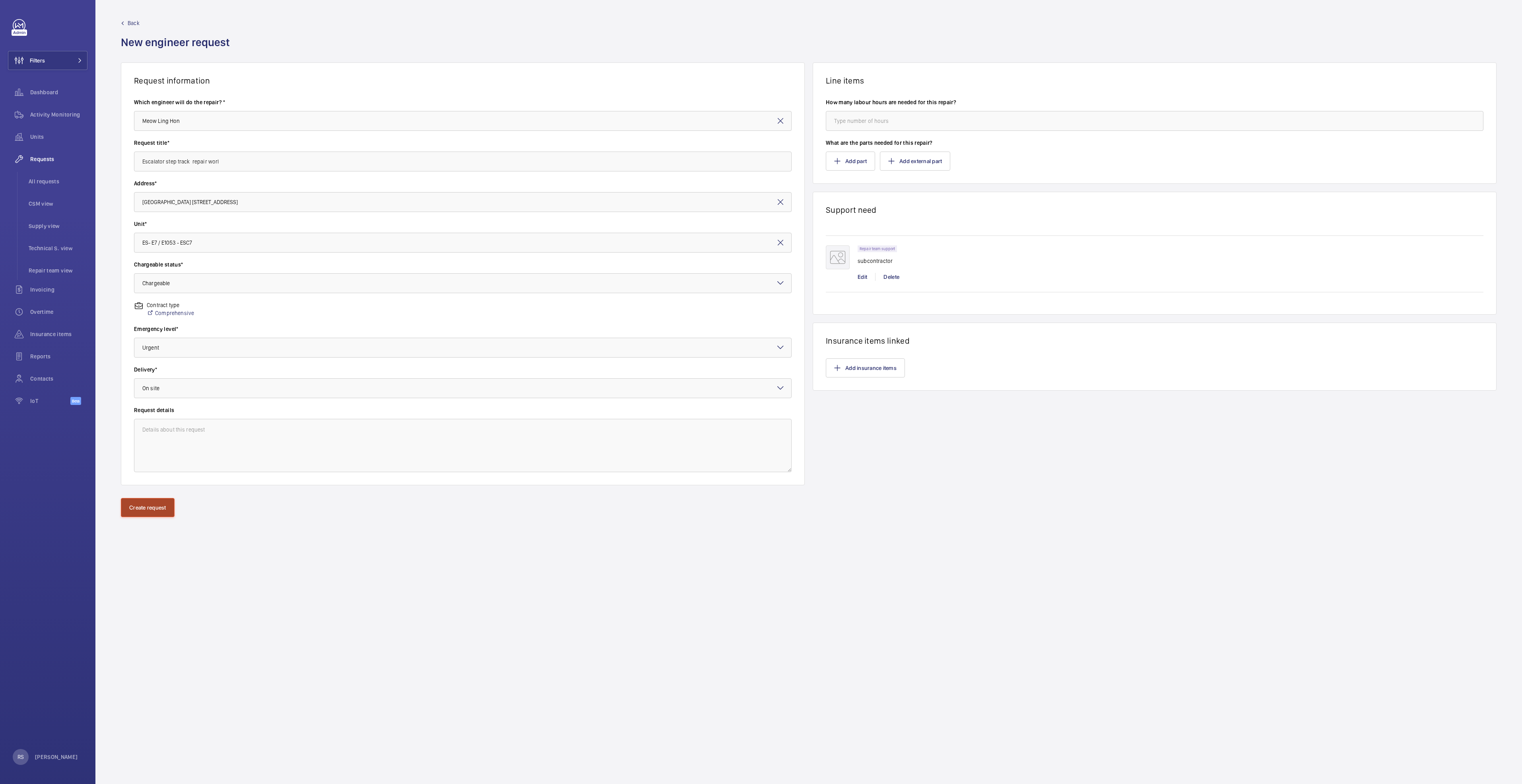
click at [132, 506] on button "Create request" at bounding box center [147, 507] width 54 height 19
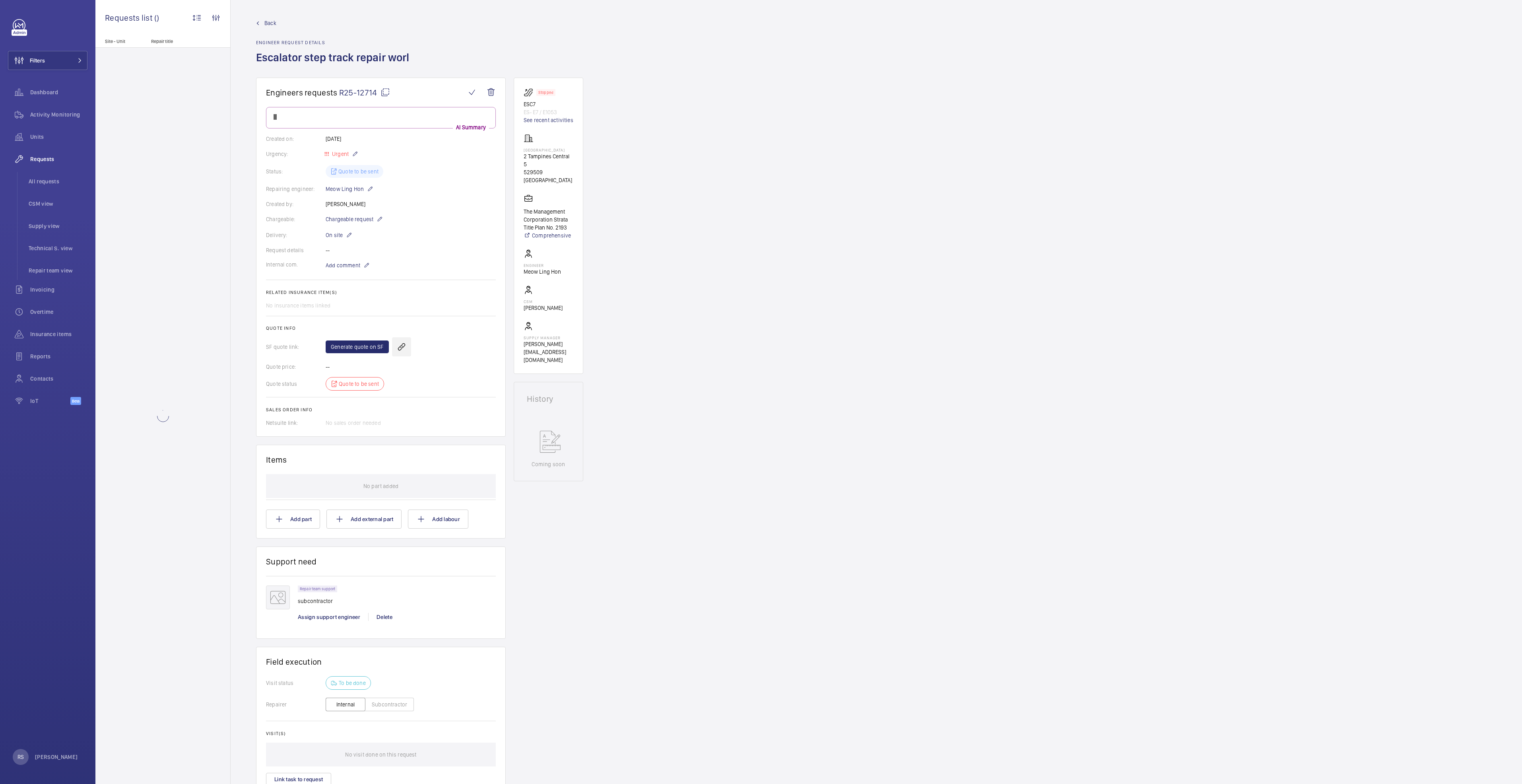
click at [398, 346] on wm-front-icon-button at bounding box center [401, 347] width 19 height 19
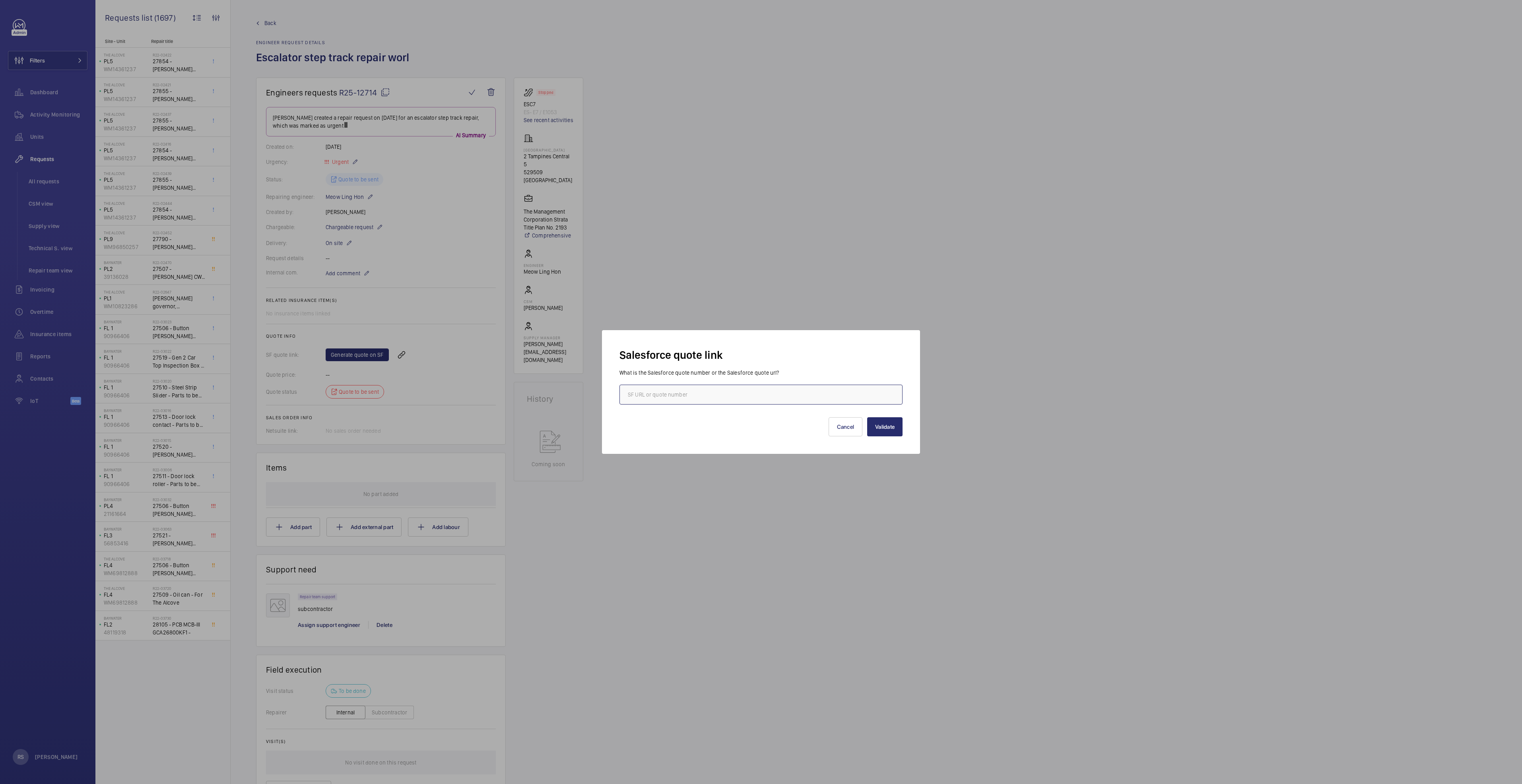
click at [649, 390] on input "text" at bounding box center [761, 394] width 283 height 20
type input "00022407"
click at [891, 424] on button "Validate" at bounding box center [885, 427] width 36 height 19
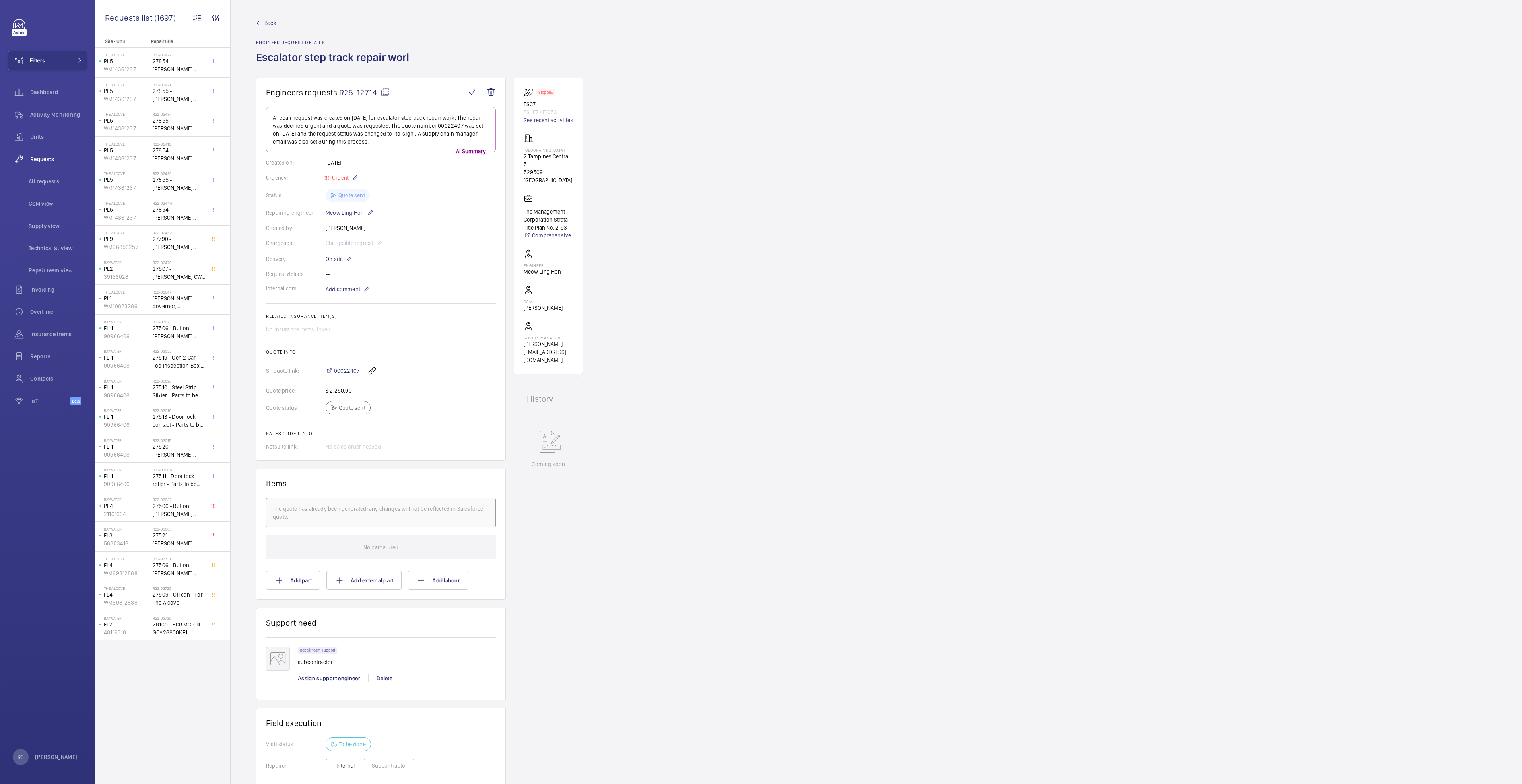
click at [265, 18] on wm-front-admin-header "Back Engineer request details Escalator step track repair worl" at bounding box center [877, 38] width 1292 height 78
click at [258, 23] on mat-icon at bounding box center [258, 23] width 3 height 3
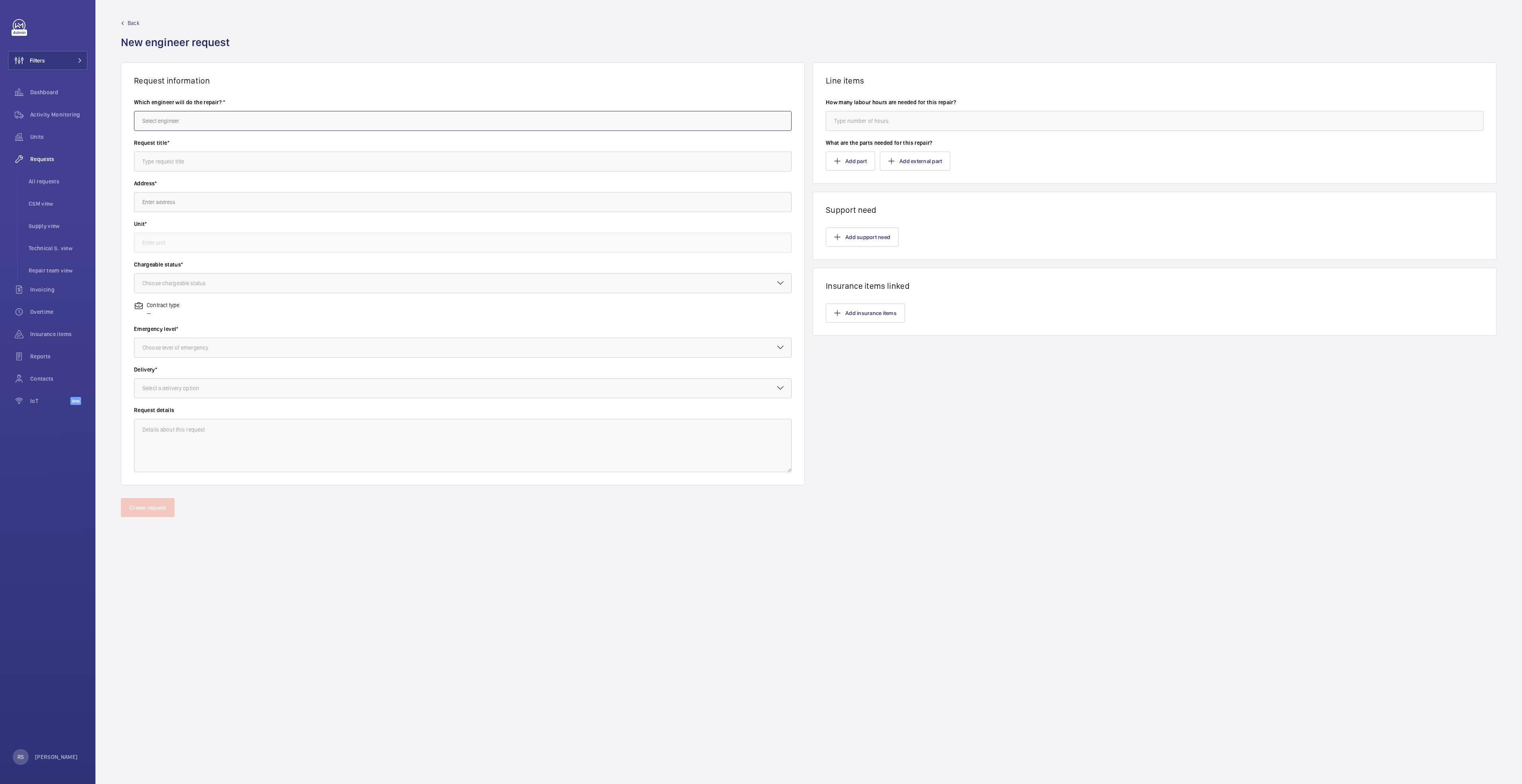
click at [260, 117] on input "text" at bounding box center [463, 120] width 658 height 20
click at [201, 146] on mat-option "Jothy Karuna Mogan" at bounding box center [463, 145] width 657 height 19
type input "Jothy Karuna Mogan"
click at [238, 157] on input "text" at bounding box center [463, 161] width 658 height 20
type input "Escalator Handrail Replacement"
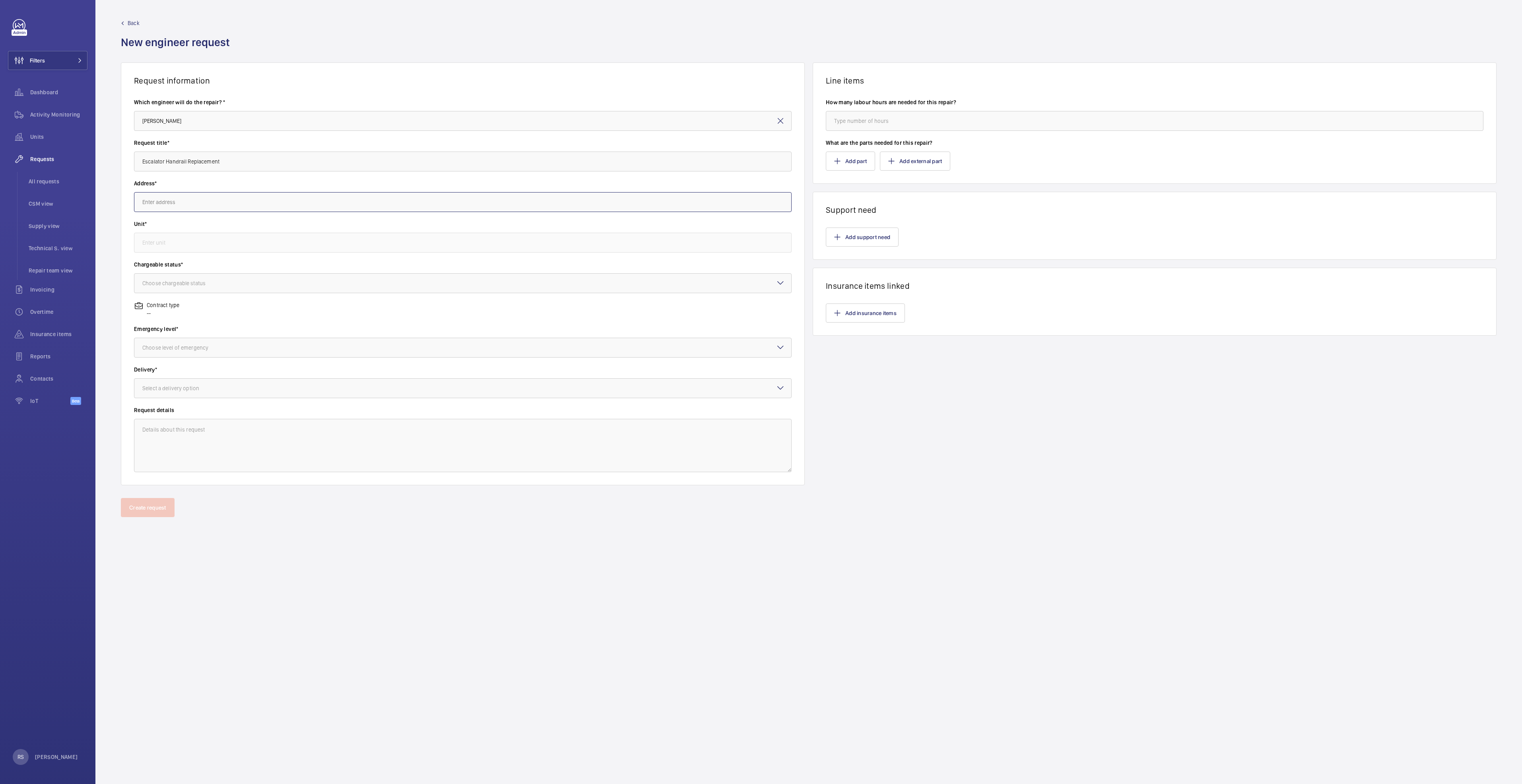
click at [197, 206] on input "text" at bounding box center [463, 201] width 658 height 20
type input "E"
click at [209, 229] on span "Causeway Point 1 Woodlands Square, 738099 SINGAPORE" at bounding box center [190, 225] width 96 height 8
type input "Causeway Point 1 Woodlands Square, 738099 SINGAPORE"
click at [202, 245] on input "text" at bounding box center [463, 242] width 658 height 20
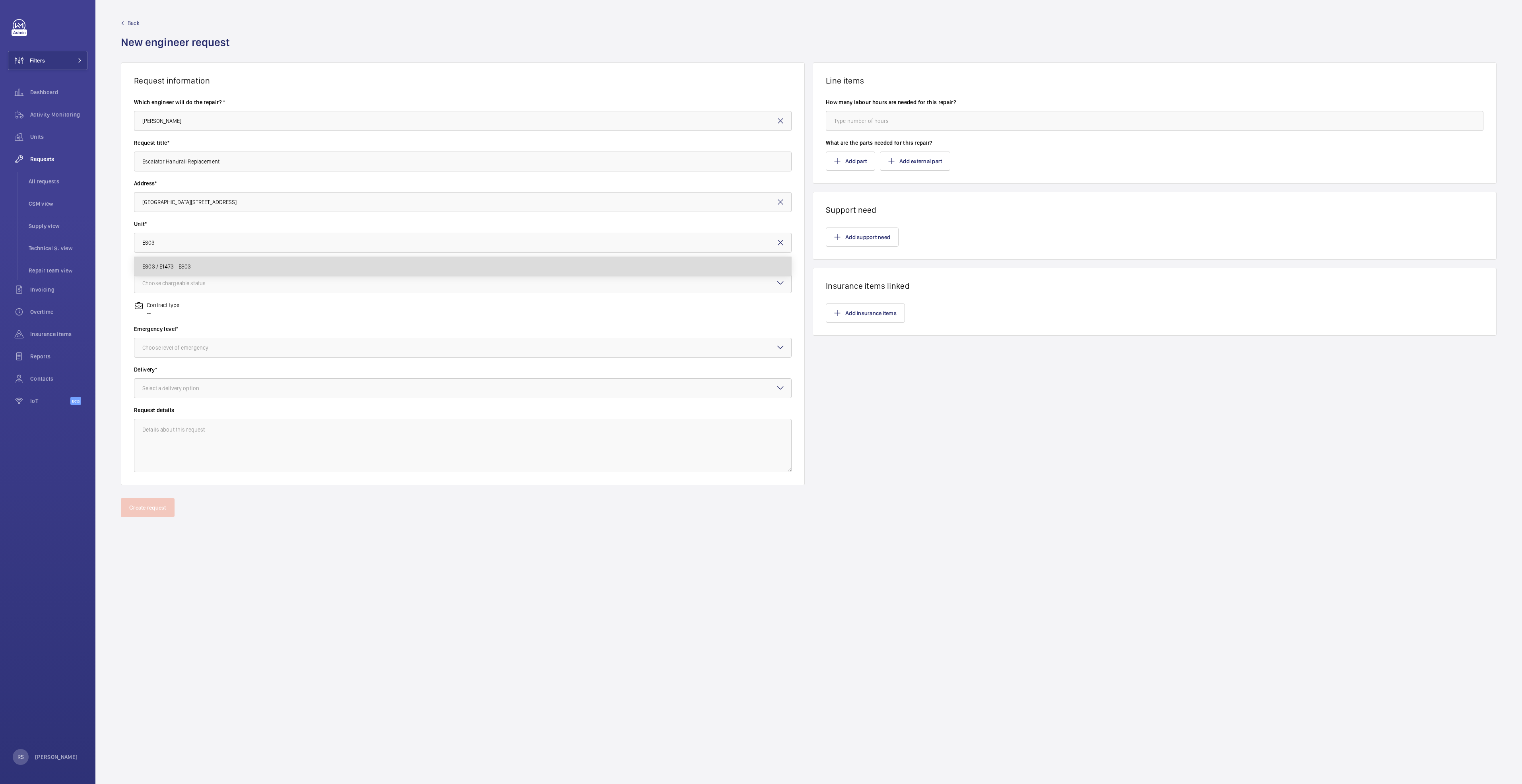
click at [170, 272] on mat-option "ES03 / E1473 - ES03" at bounding box center [463, 266] width 657 height 19
type input "ES03 / E1473 - ES03"
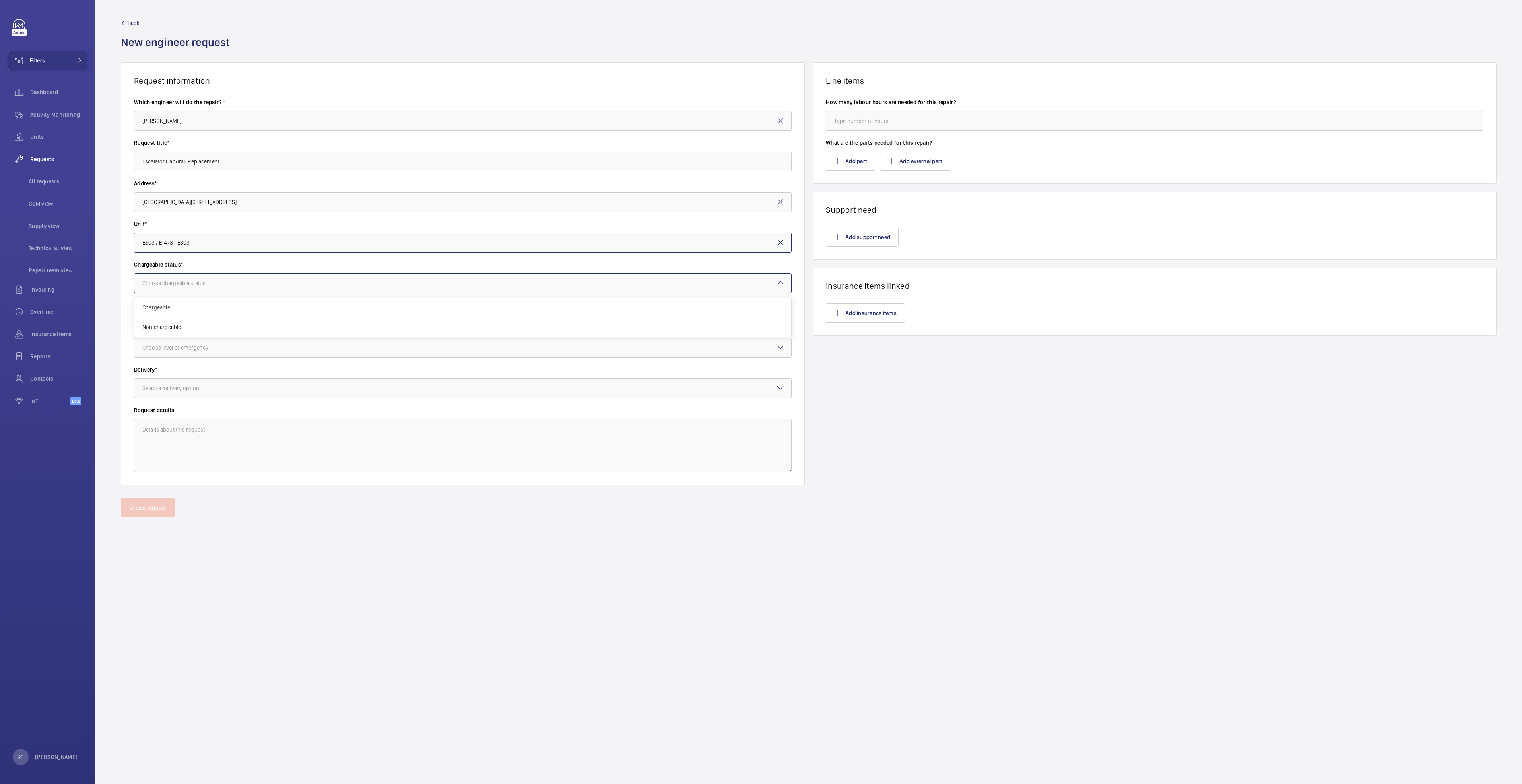
click at [169, 282] on div "Choose chargeable status" at bounding box center [184, 283] width 84 height 8
click at [176, 305] on span "Chargeable" at bounding box center [463, 307] width 641 height 8
click at [173, 350] on div "Choose level of emergency" at bounding box center [185, 347] width 86 height 8
click at [181, 414] on span "Urgent" at bounding box center [463, 410] width 641 height 8
click at [185, 401] on div "Delivery* Select a delivery option" at bounding box center [463, 386] width 658 height 41
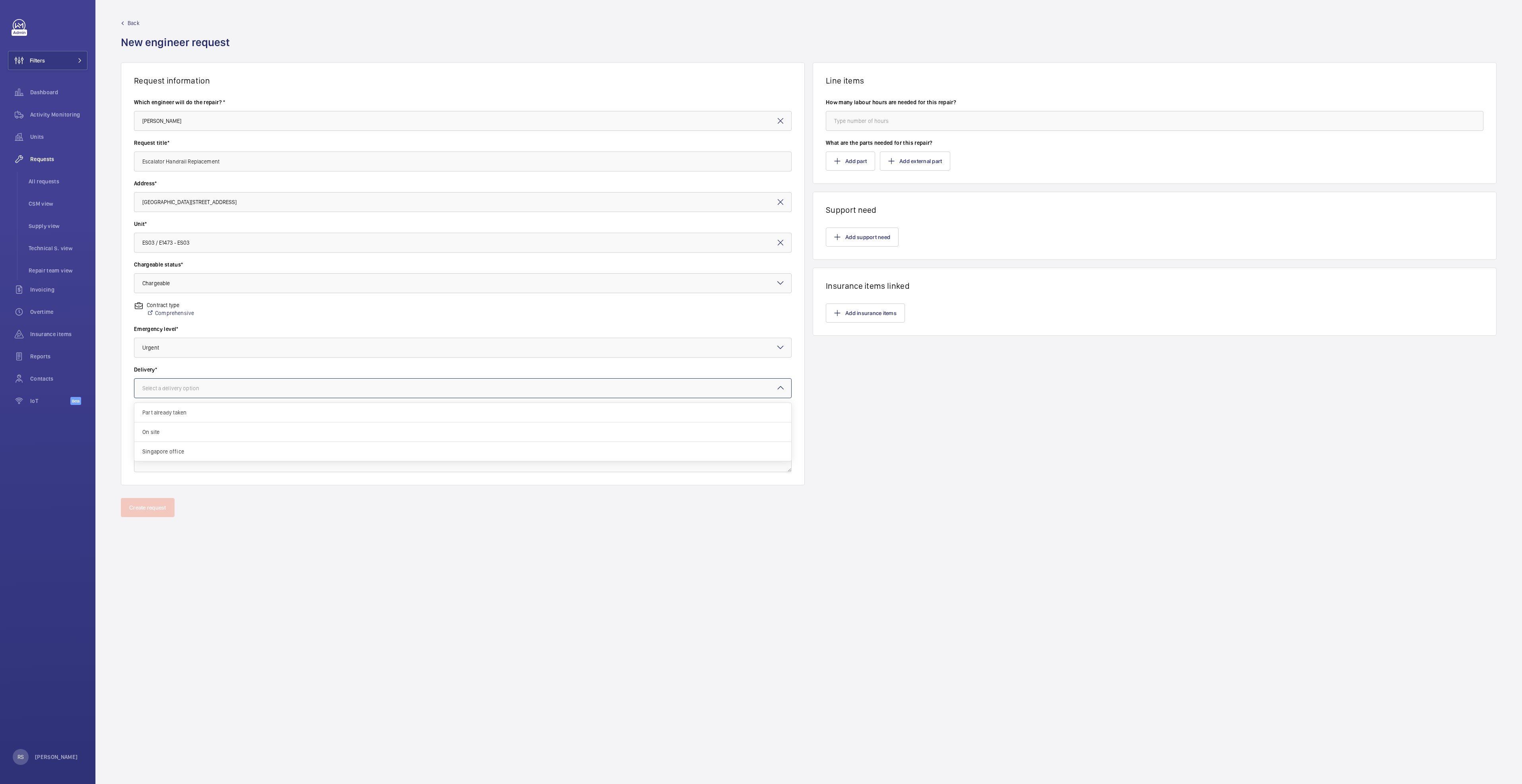
click at [186, 389] on div "Select a delivery option" at bounding box center [181, 388] width 77 height 8
click at [185, 410] on span "Part already taken" at bounding box center [463, 412] width 641 height 8
click at [849, 235] on button "Add support need" at bounding box center [862, 237] width 72 height 19
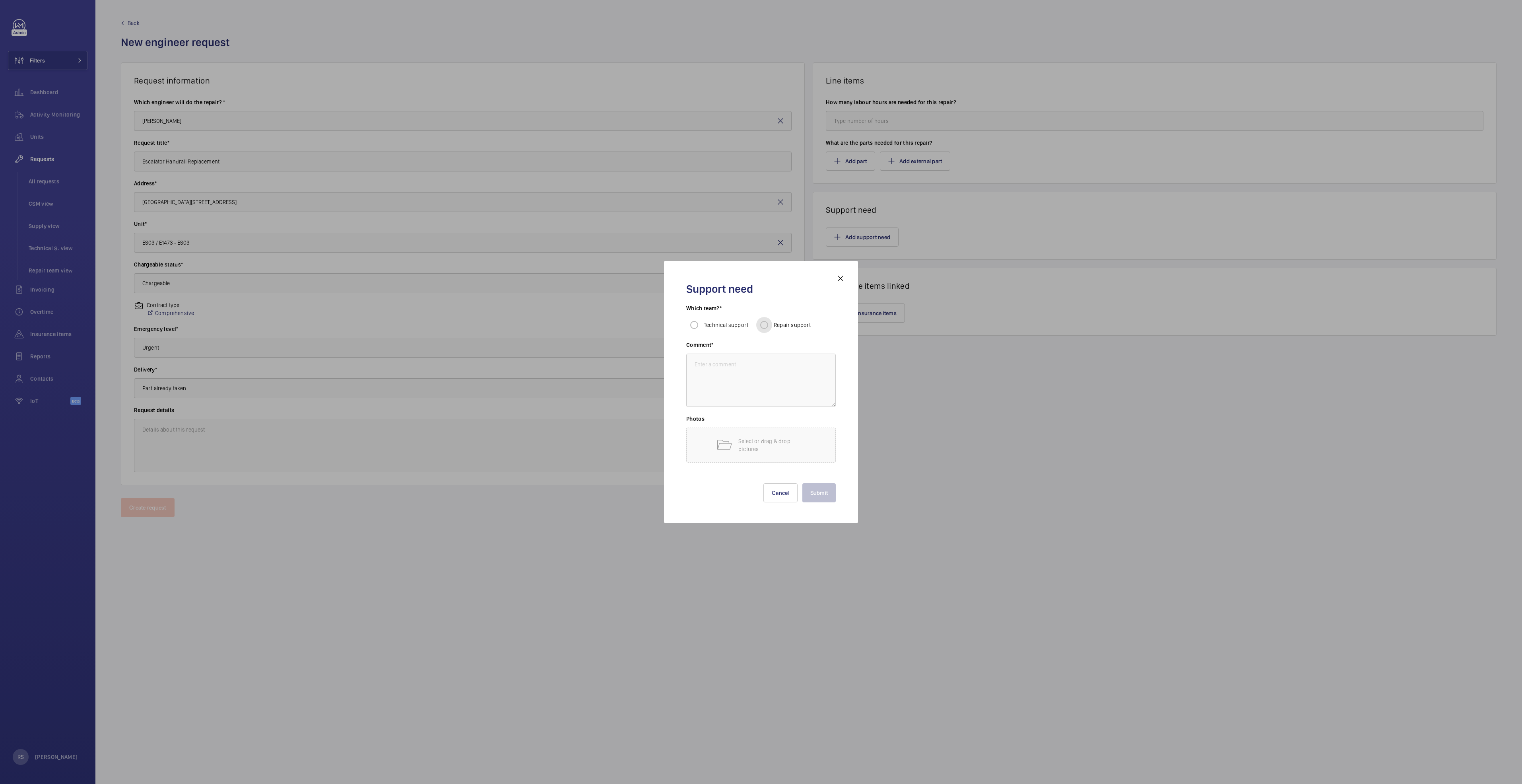
click at [765, 326] on input "Repair support" at bounding box center [764, 325] width 16 height 16
radio input "true"
click at [770, 369] on textarea at bounding box center [760, 380] width 149 height 54
type textarea "subcontractor"
click at [817, 486] on button "Submit" at bounding box center [820, 493] width 34 height 19
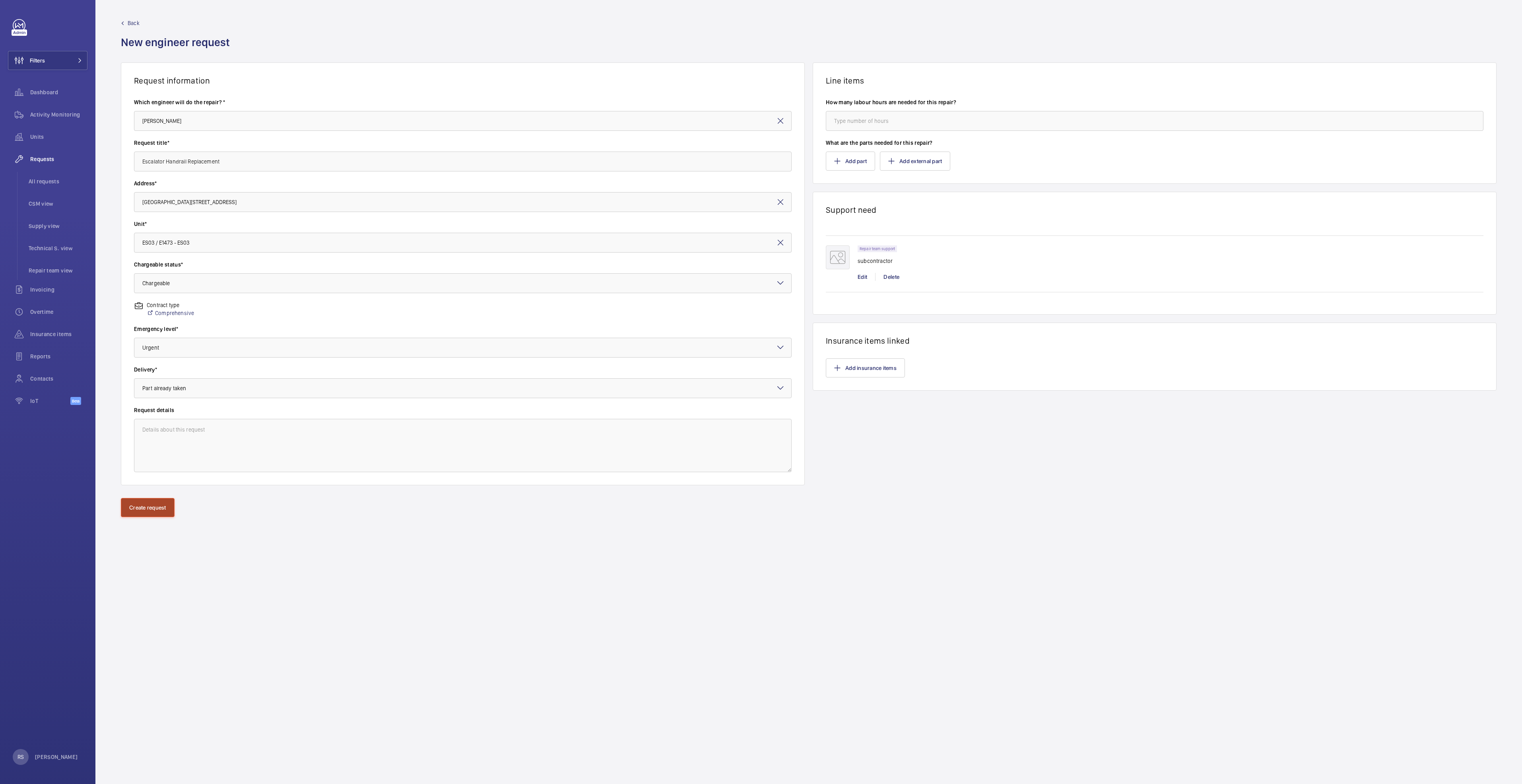
click at [150, 509] on button "Create request" at bounding box center [147, 507] width 54 height 19
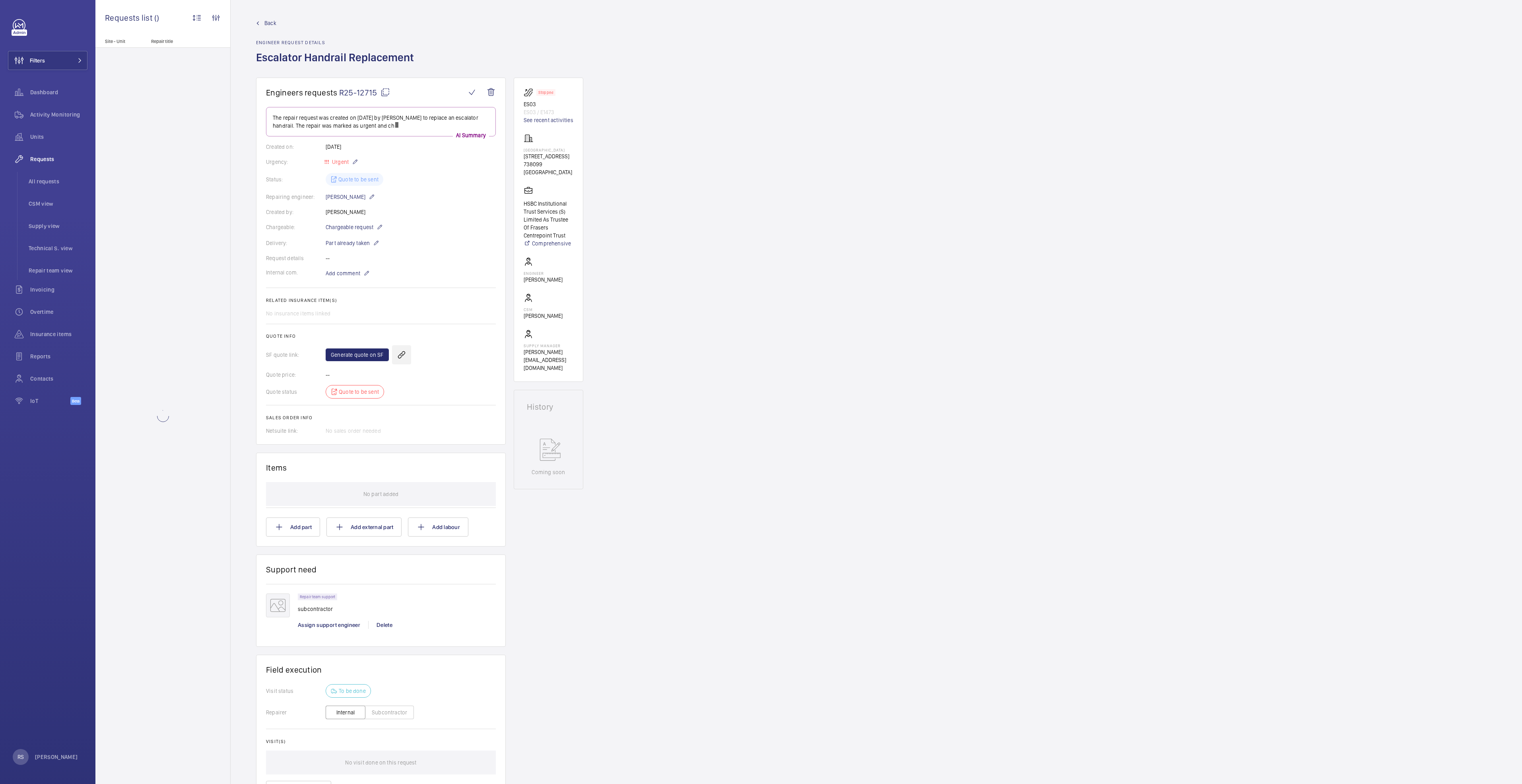
click at [400, 349] on wm-front-card-body "The repair request was created on 2025-09-24 by Roshan Shetty to replace an esc…" at bounding box center [381, 271] width 230 height 328
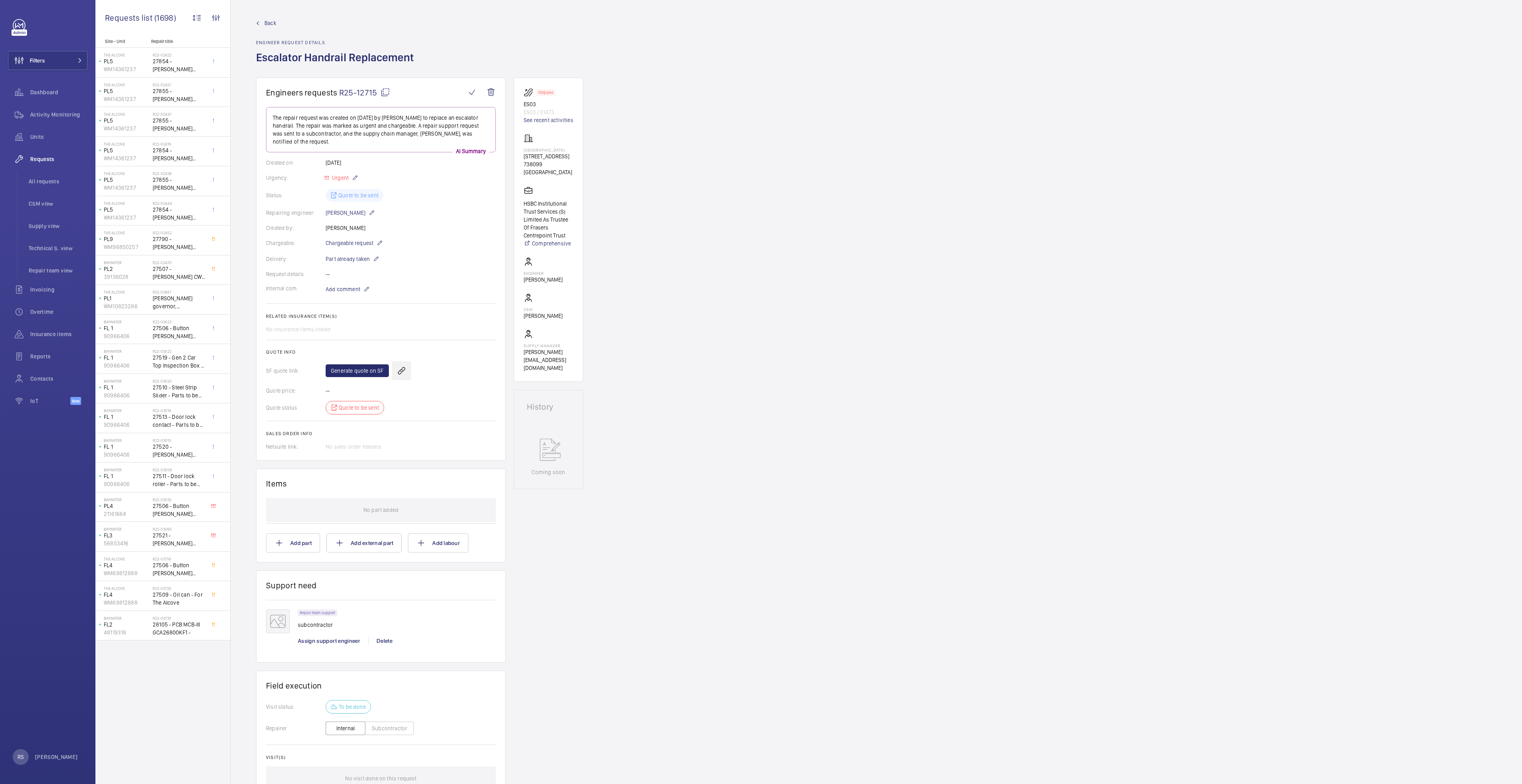
click at [403, 364] on wm-front-icon-button at bounding box center [401, 371] width 19 height 19
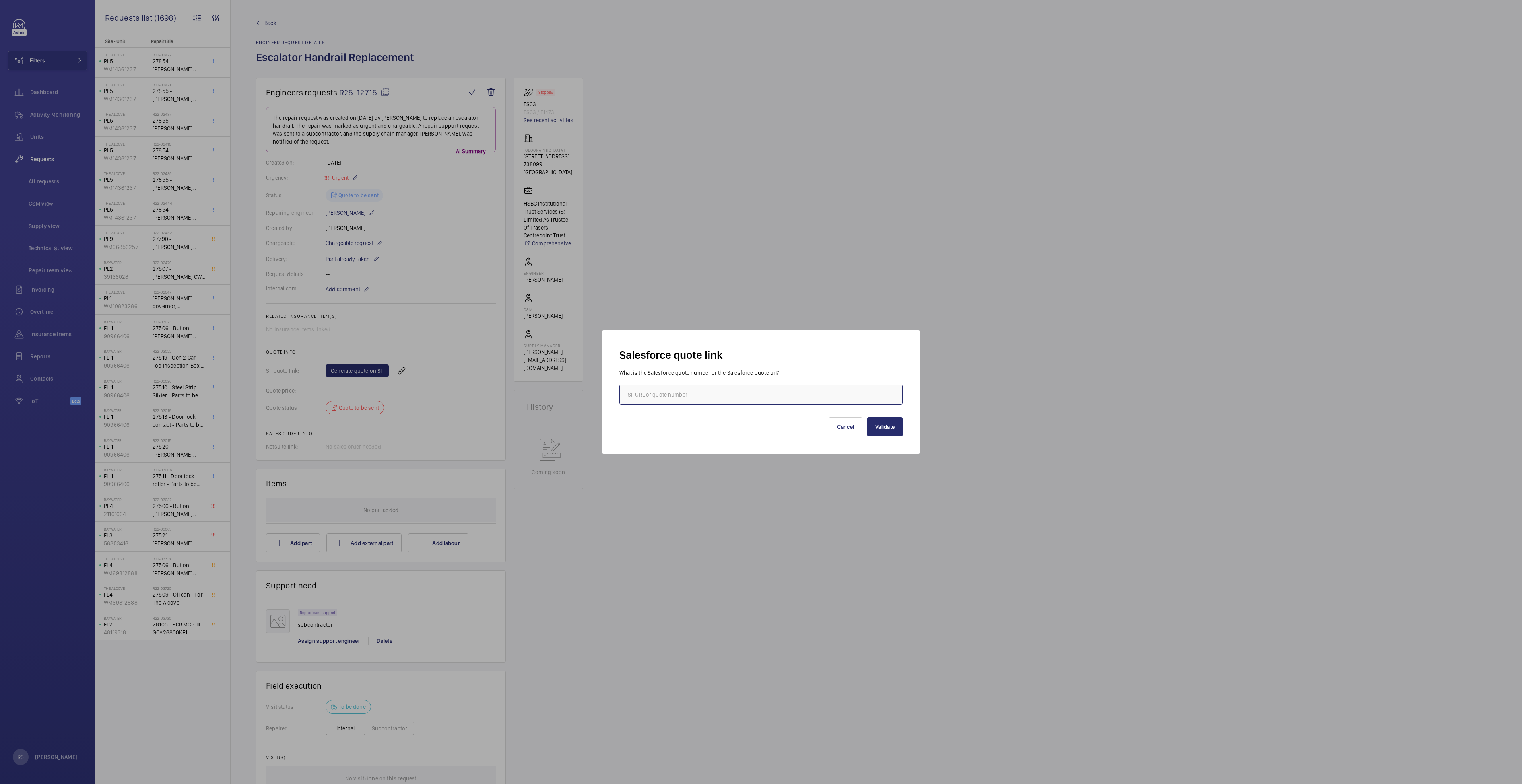
click at [739, 394] on input "text" at bounding box center [761, 394] width 283 height 20
type input "00015515"
click at [884, 428] on button "Validate" at bounding box center [885, 427] width 36 height 19
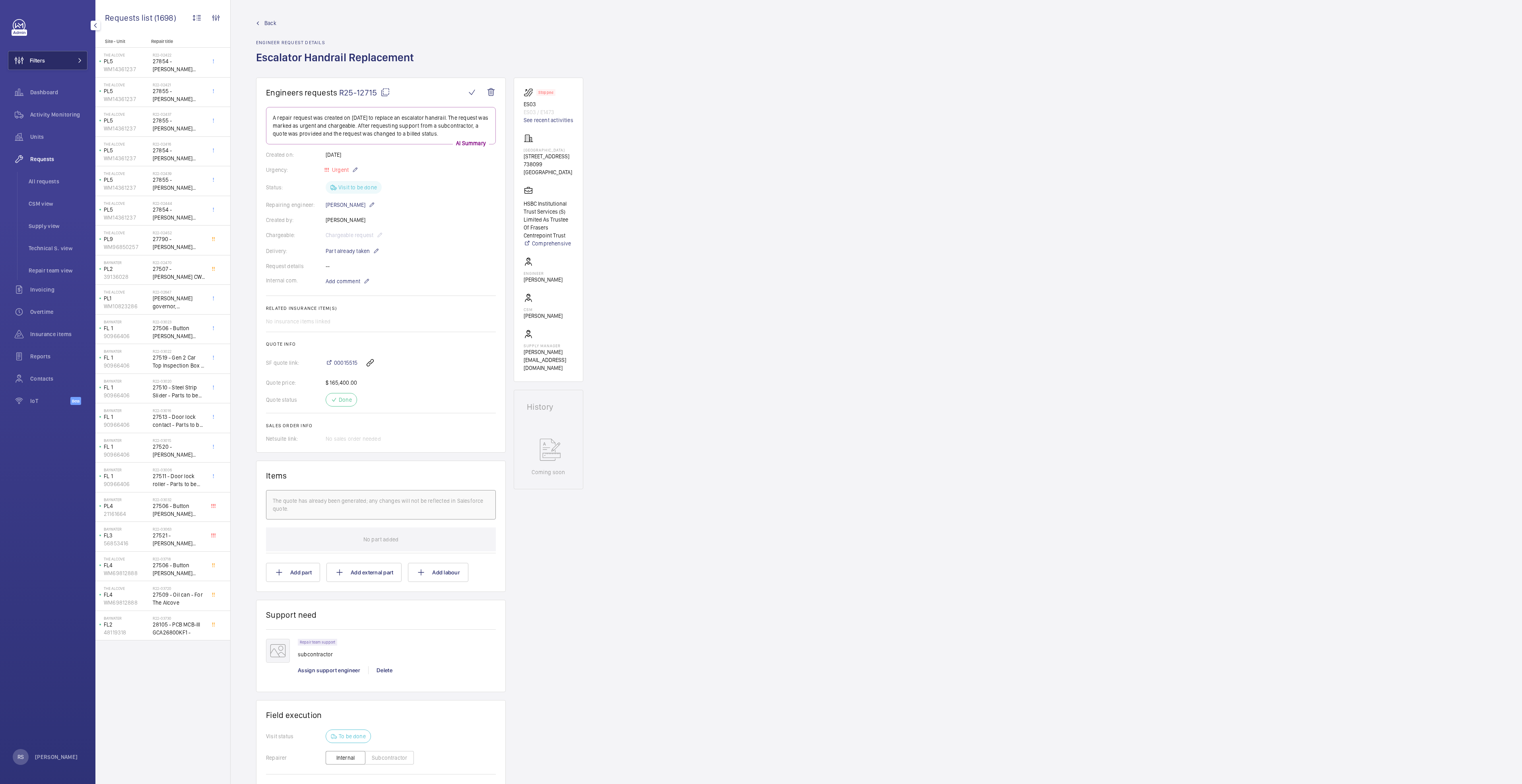
click at [49, 64] on button "Filters" at bounding box center [47, 61] width 79 height 19
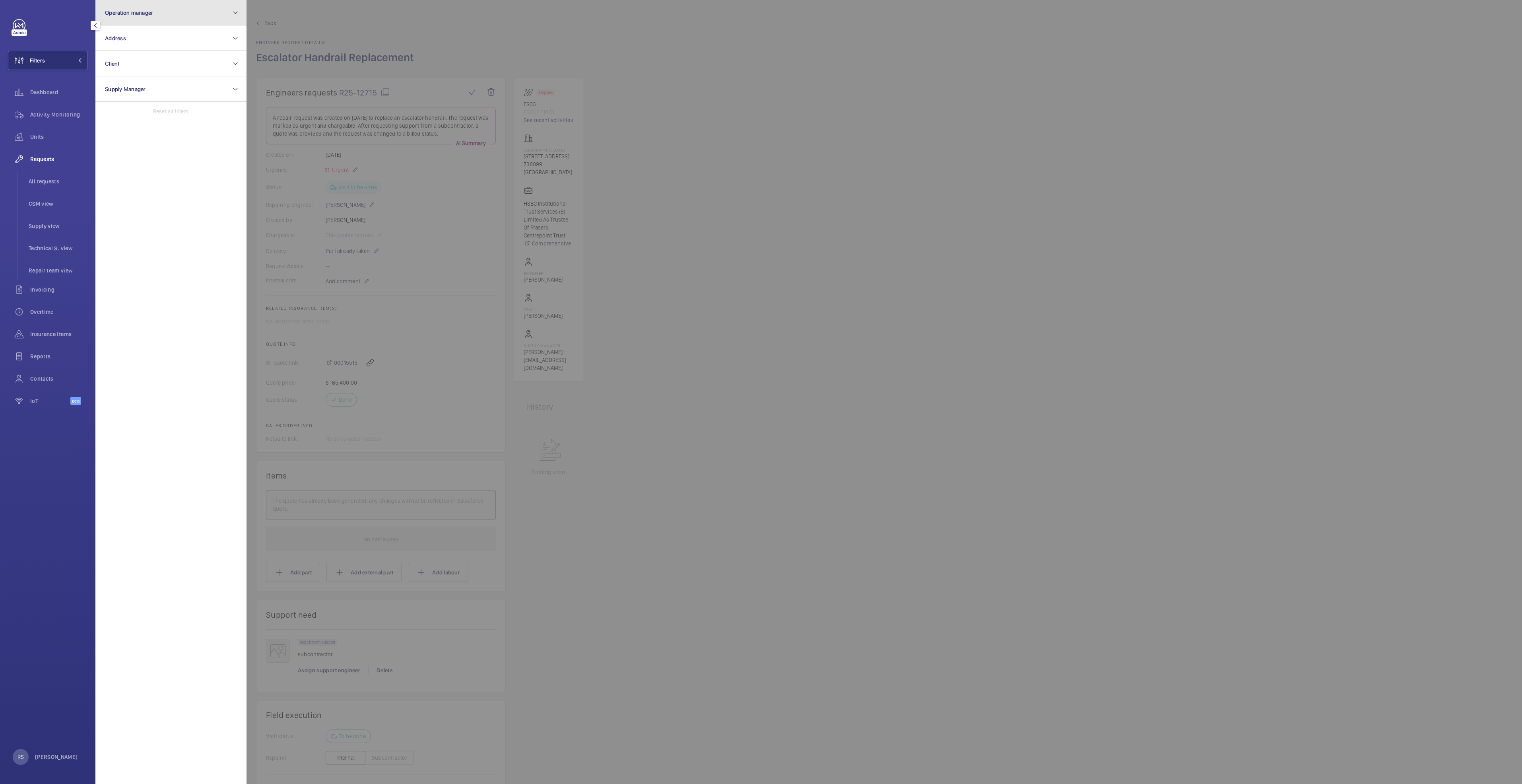
click at [153, 14] on button "Operation manager" at bounding box center [170, 13] width 151 height 26
click at [150, 81] on span "[PERSON_NAME]" at bounding box center [171, 83] width 109 height 8
click at [115, 81] on input "[PERSON_NAME]" at bounding box center [107, 83] width 16 height 16
checkbox input "true"
click at [499, 52] on div at bounding box center [1007, 392] width 1522 height 784
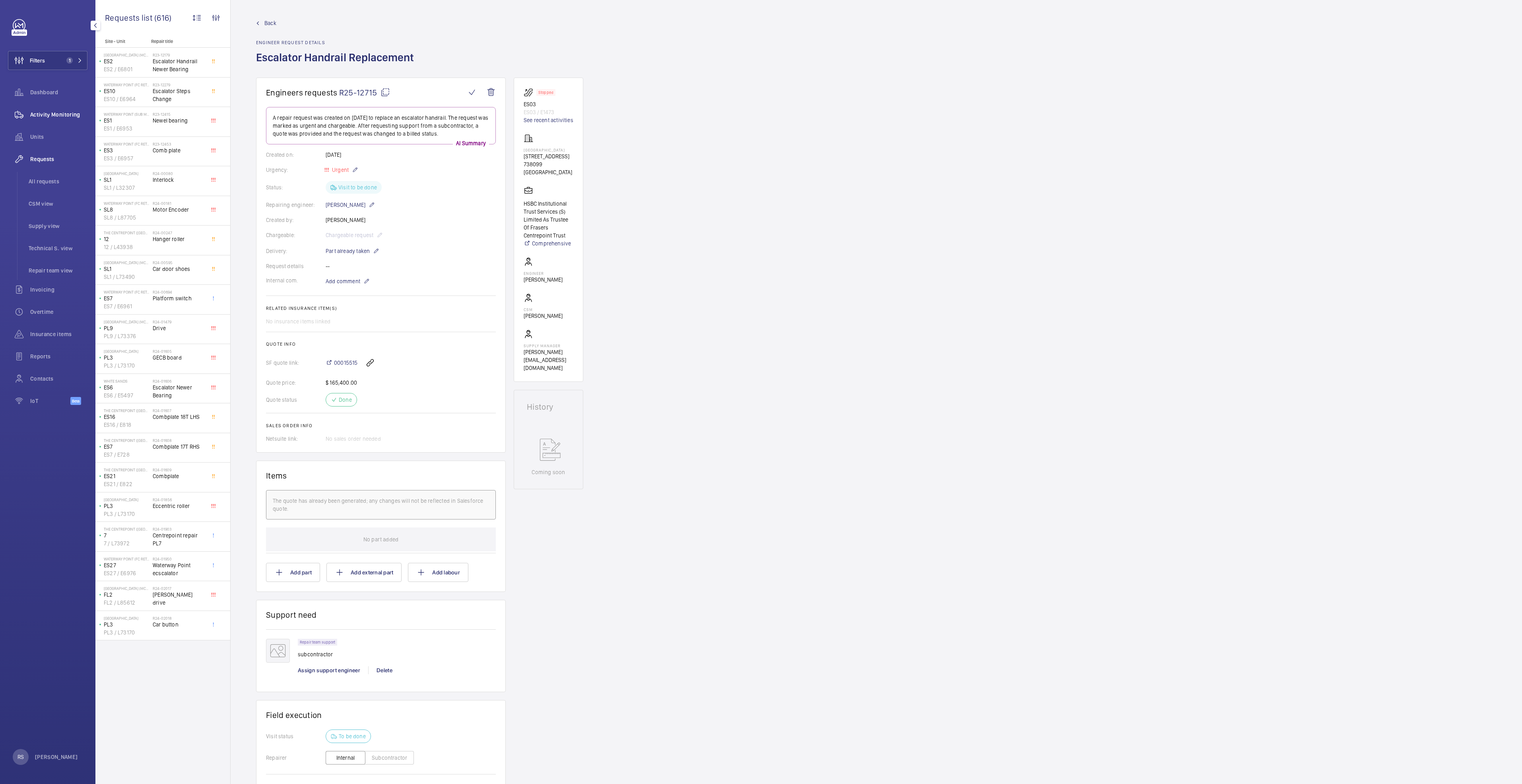
click at [68, 114] on span "Activity Monitoring" at bounding box center [58, 114] width 57 height 8
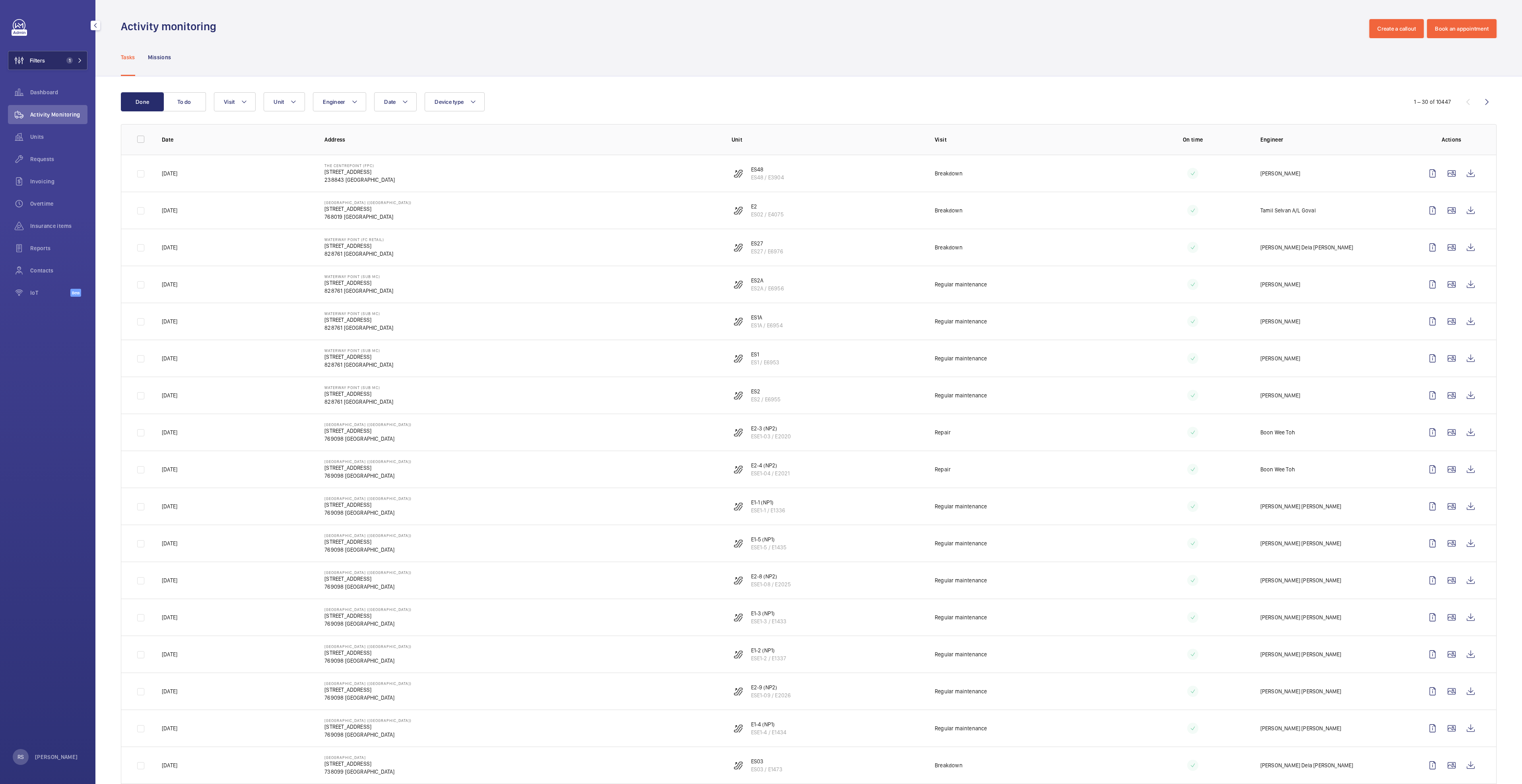
click at [82, 62] on mat-icon at bounding box center [80, 61] width 5 height 5
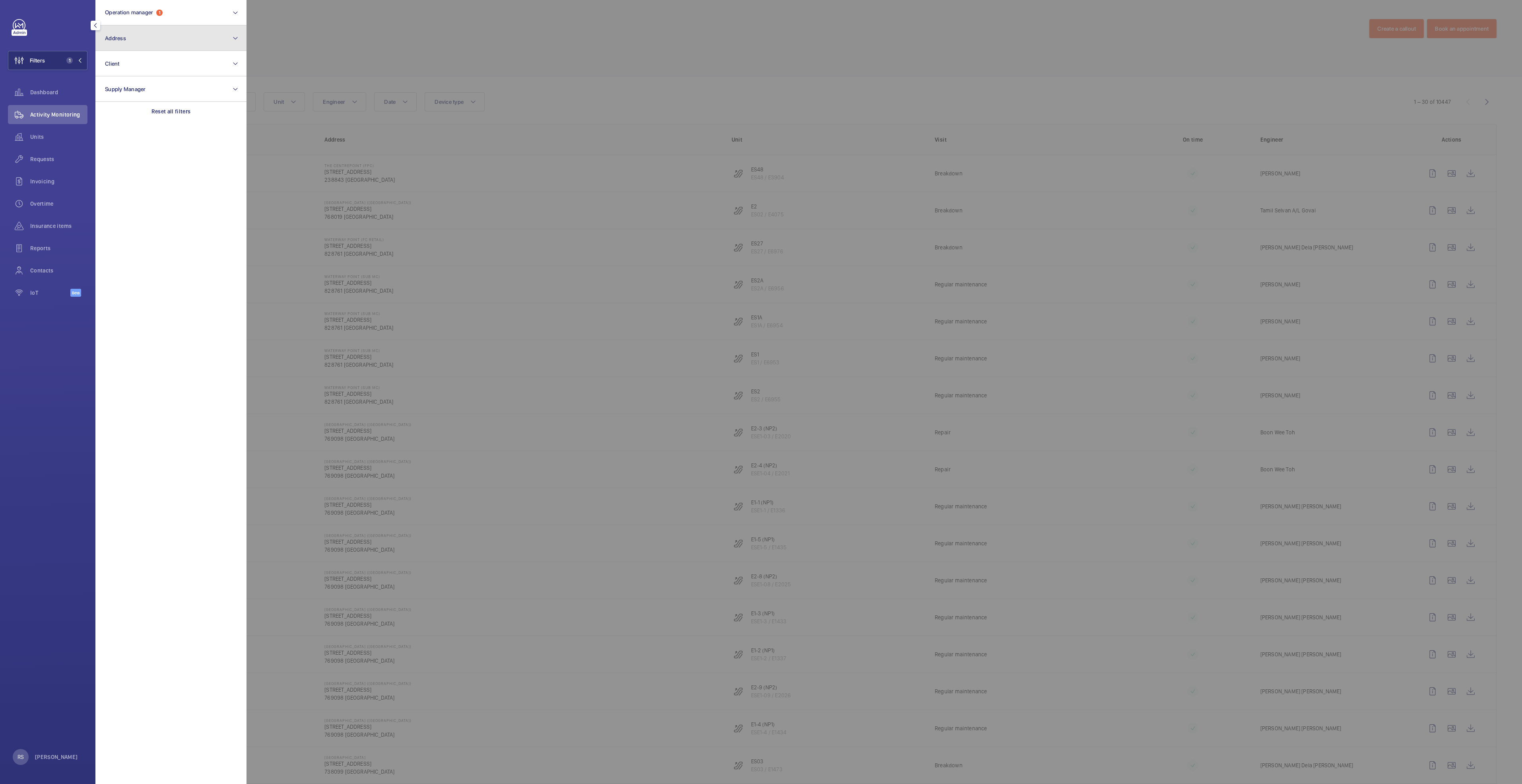
click at [155, 38] on button "Address" at bounding box center [170, 38] width 151 height 26
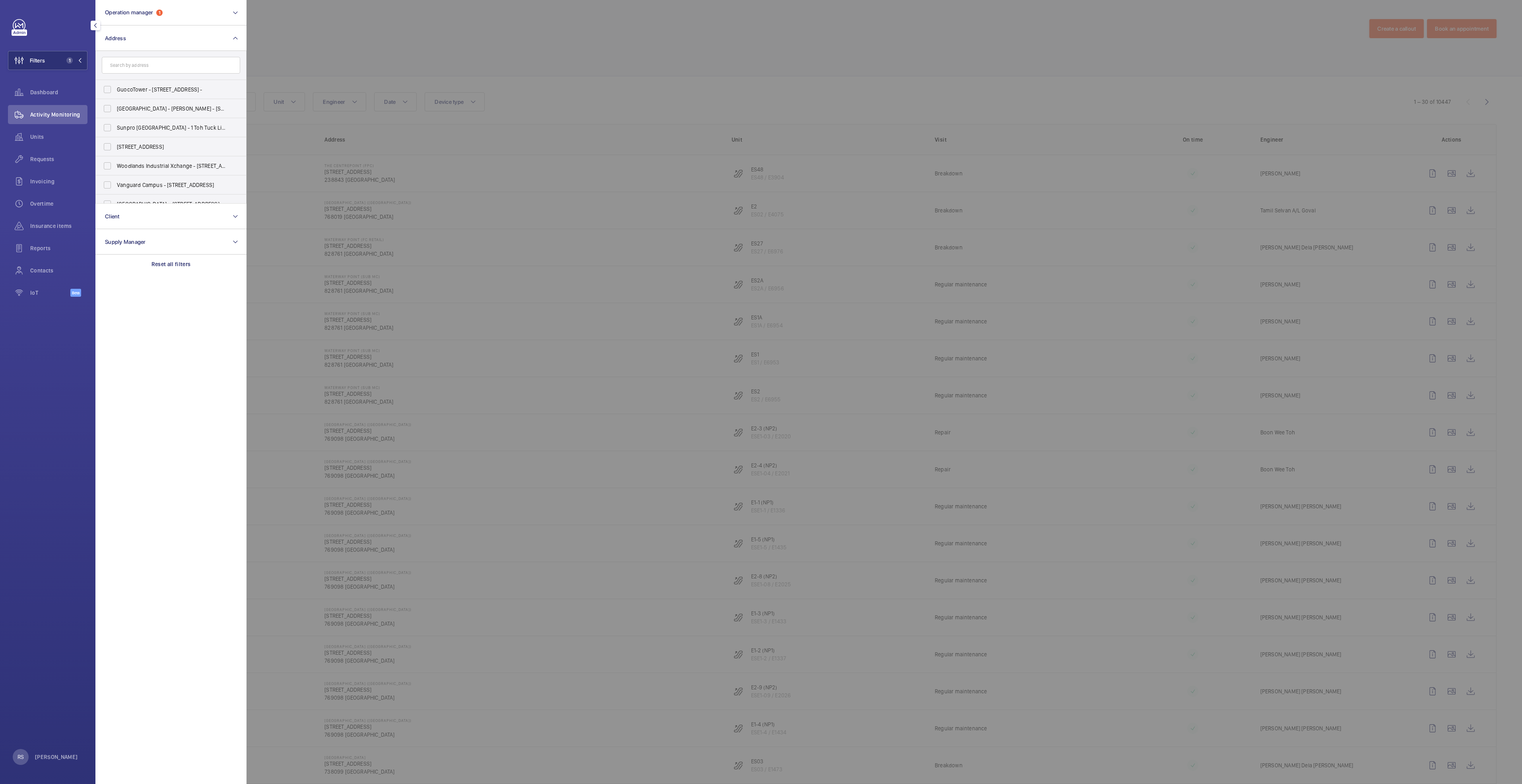
click at [150, 64] on input "text" at bounding box center [170, 66] width 138 height 17
type input "causeway"
click at [164, 84] on label "Causeway Point - 1 Woodlands Square, SINGAPORE 738099" at bounding box center [164, 89] width 138 height 19
click at [115, 84] on input "Causeway Point - 1 Woodlands Square, SINGAPORE 738099" at bounding box center [107, 89] width 16 height 16
checkbox input "true"
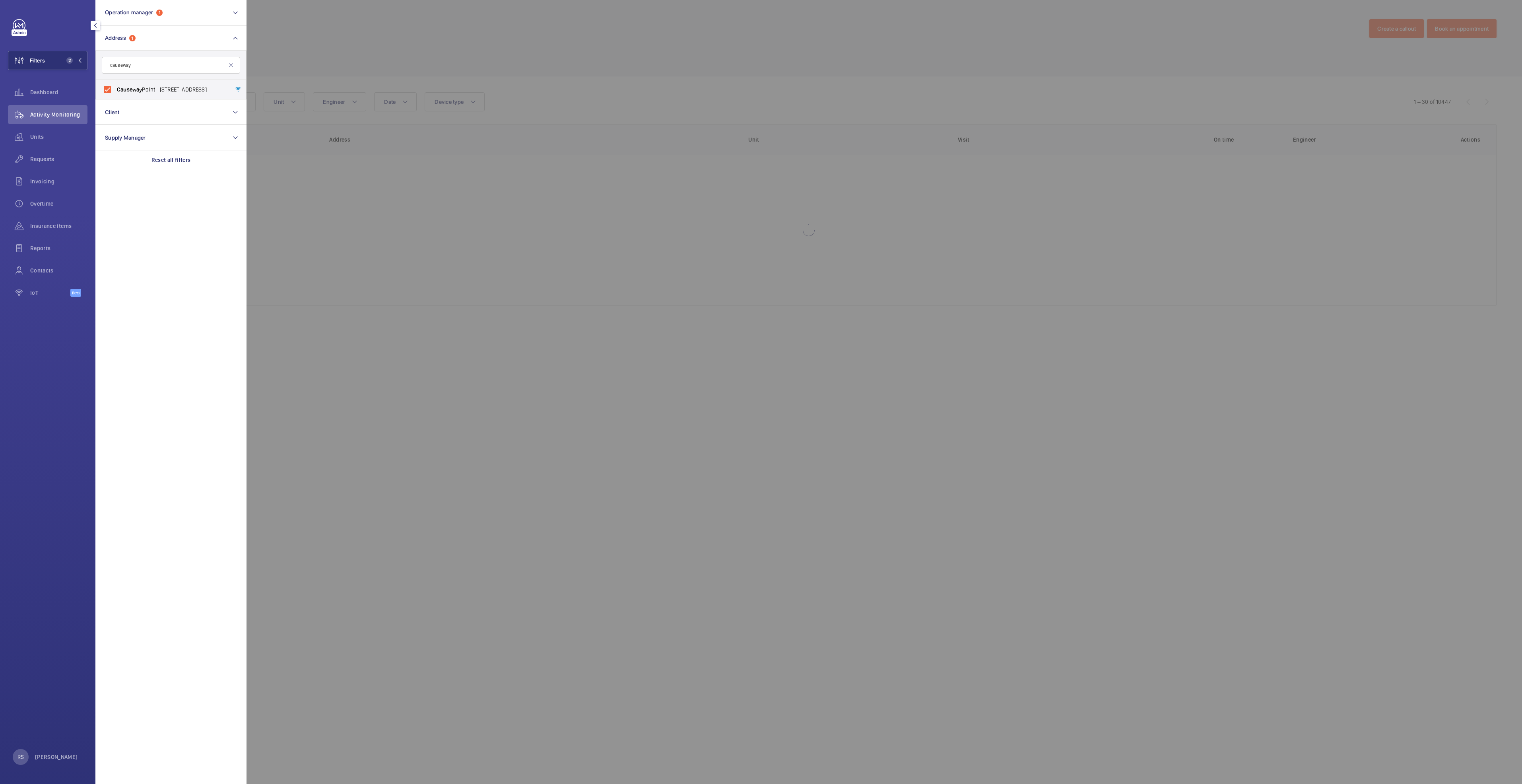
click at [331, 46] on div at bounding box center [1007, 392] width 1522 height 784
